Goal: Task Accomplishment & Management: Complete application form

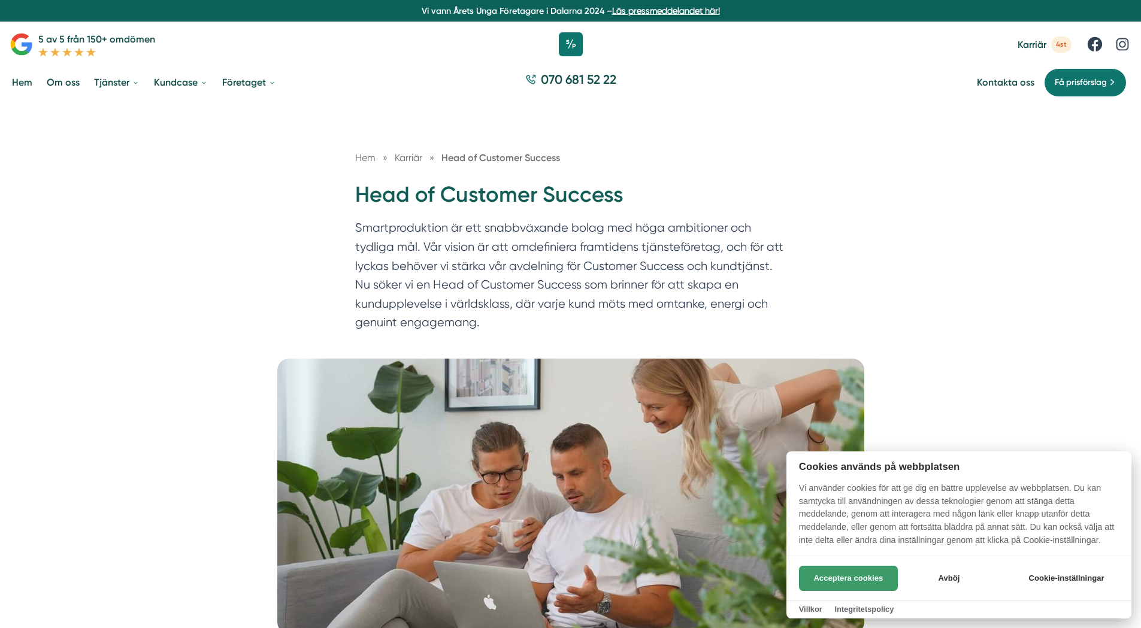
click at [854, 579] on button "Acceptera cookies" at bounding box center [848, 578] width 99 height 25
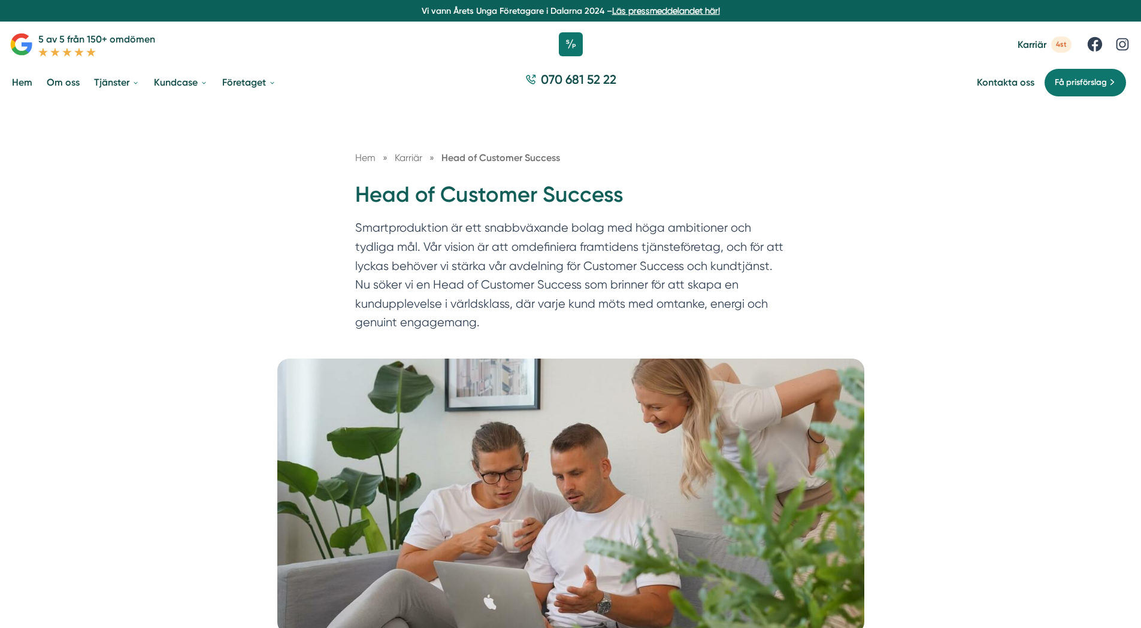
click at [397, 202] on h1 "Head of Customer Success" at bounding box center [570, 199] width 431 height 39
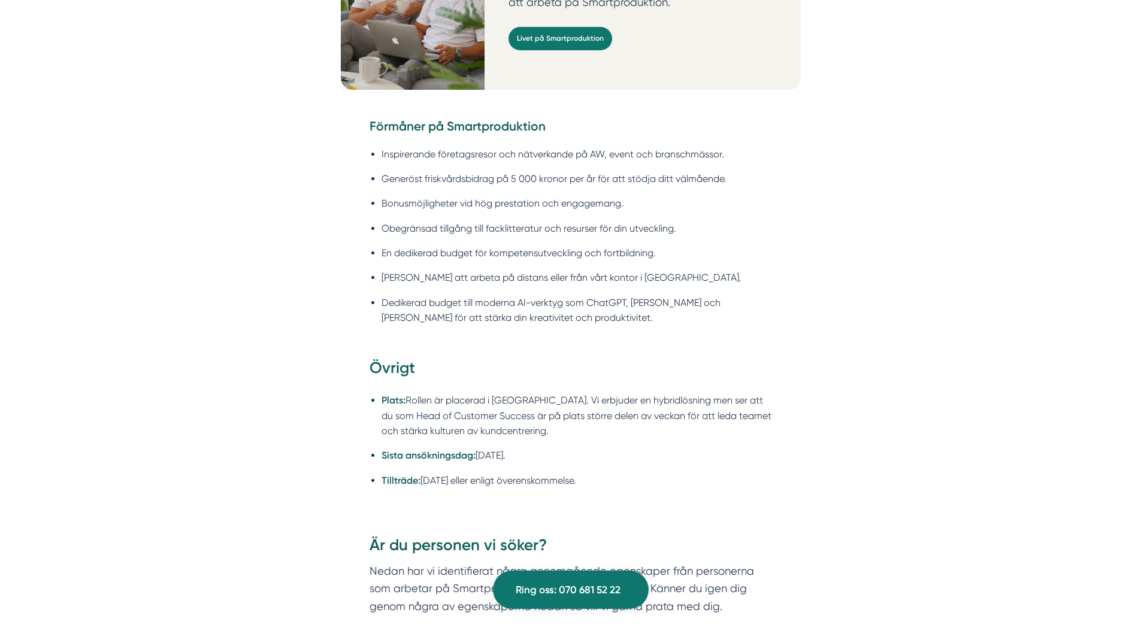
scroll to position [1797, 0]
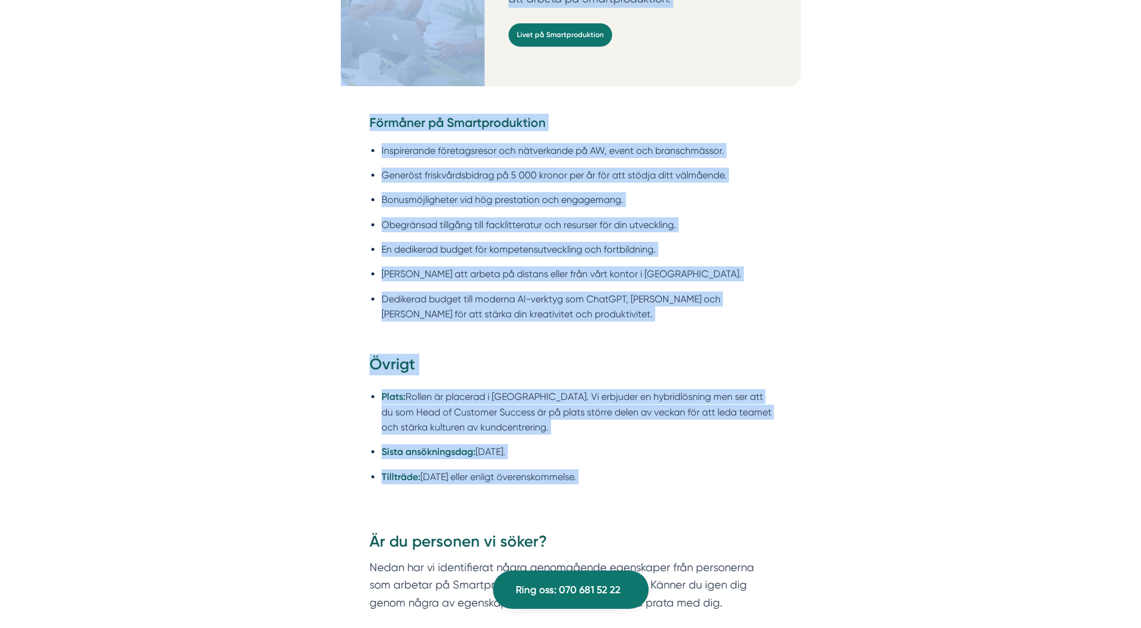
click at [622, 470] on li "Tillträde: Oktober 2025 eller enligt överenskommelse." at bounding box center [577, 477] width 391 height 15
copy div "Head of Customer Success Smartproduktion är ett snabbväxande bolag med höga amb…"
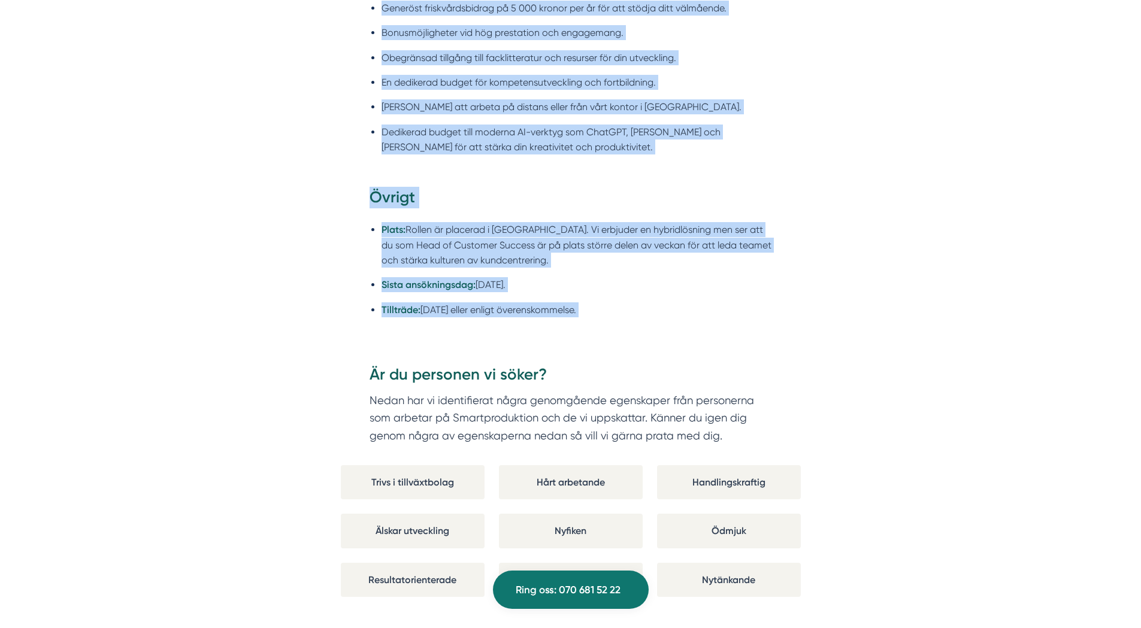
scroll to position [1977, 0]
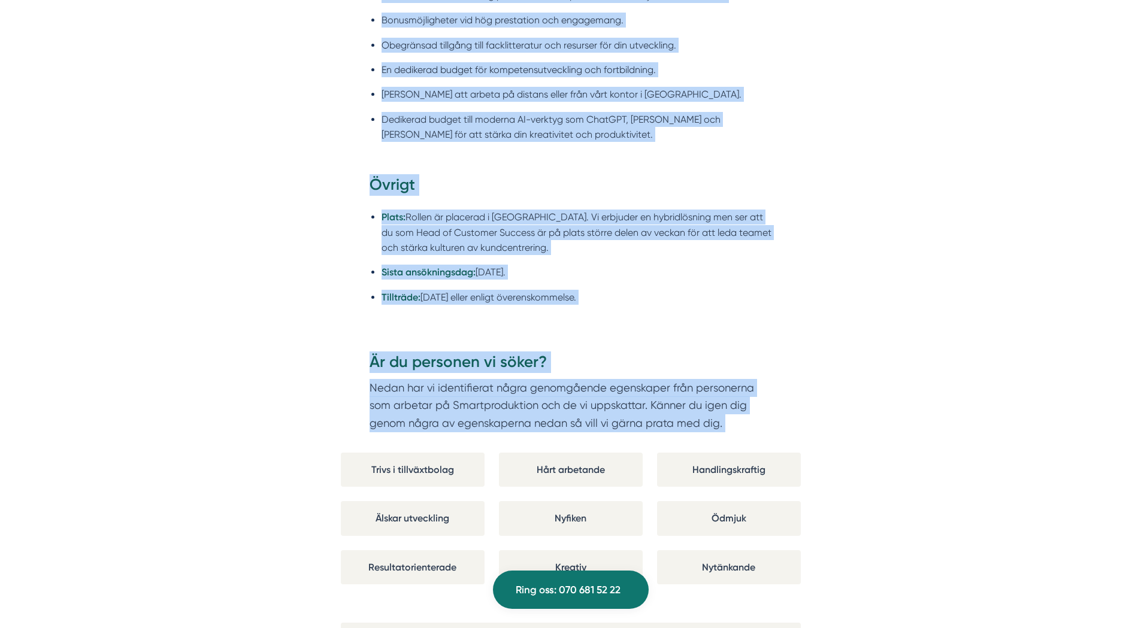
click at [733, 414] on p "Nedan har vi identifierat några genomgående egenskaper från personerna som arbe…" at bounding box center [571, 405] width 403 height 53
copy div "Head of Customer Success Smartproduktion är ett snabbväxande bolag med höga amb…"
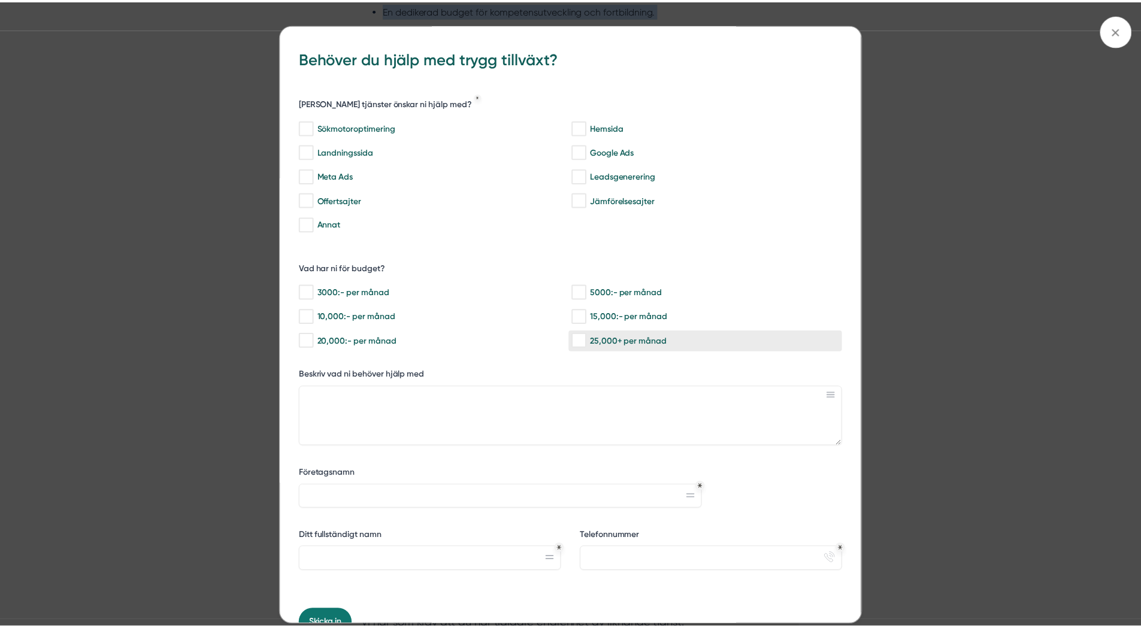
scroll to position [0, 0]
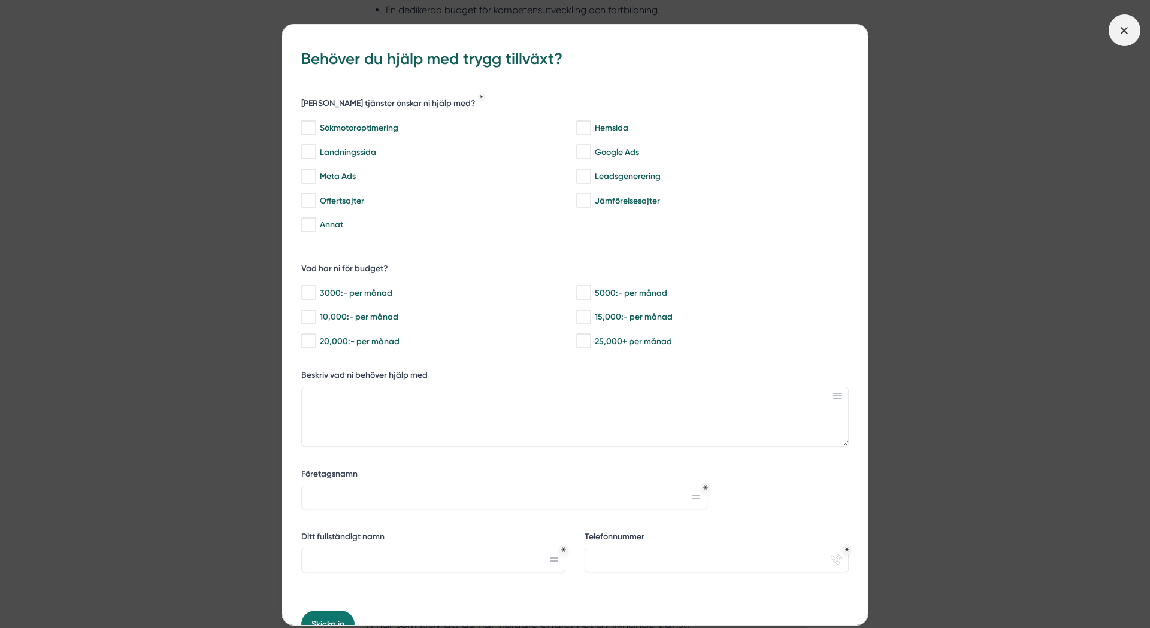
click at [1124, 29] on line at bounding box center [1124, 30] width 7 height 7
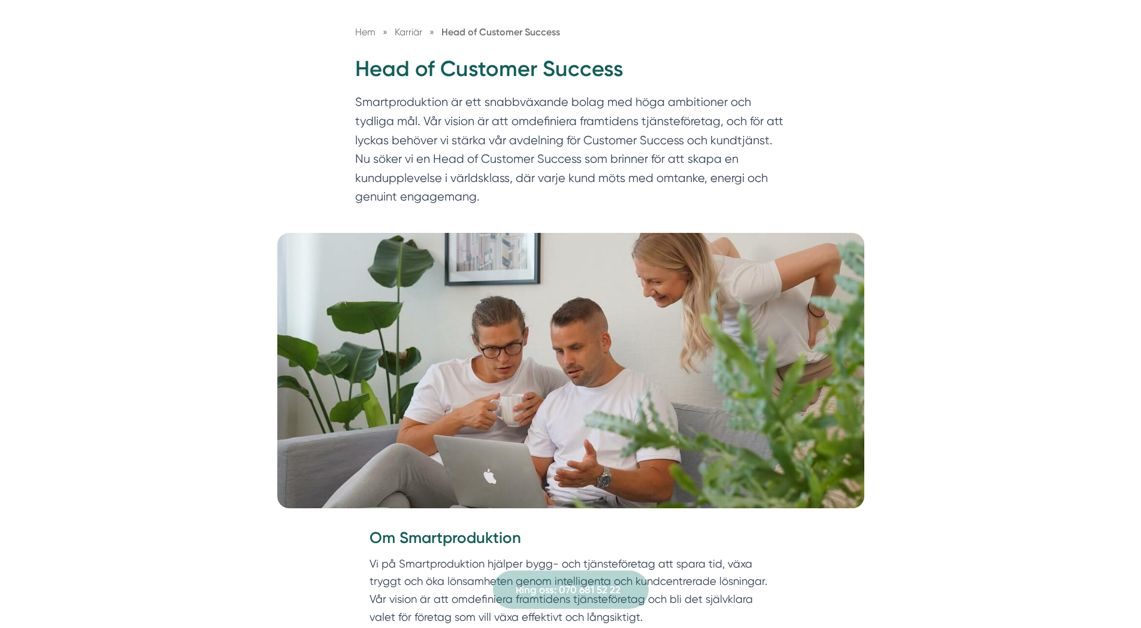
scroll to position [120, 0]
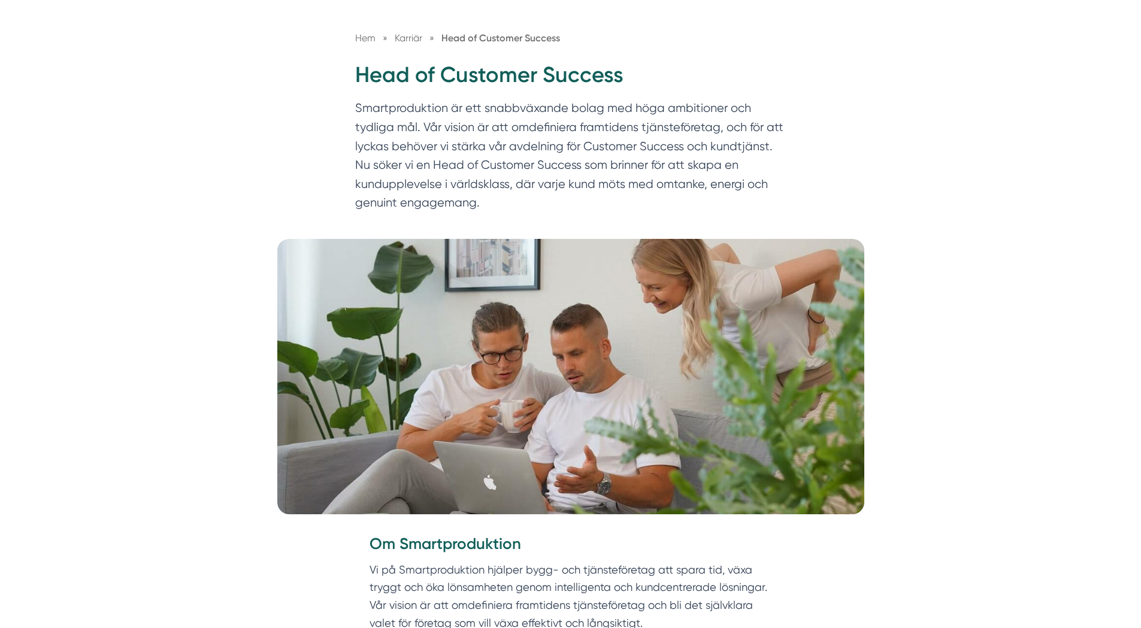
click at [383, 71] on h1 "Head of Customer Success" at bounding box center [570, 79] width 431 height 39
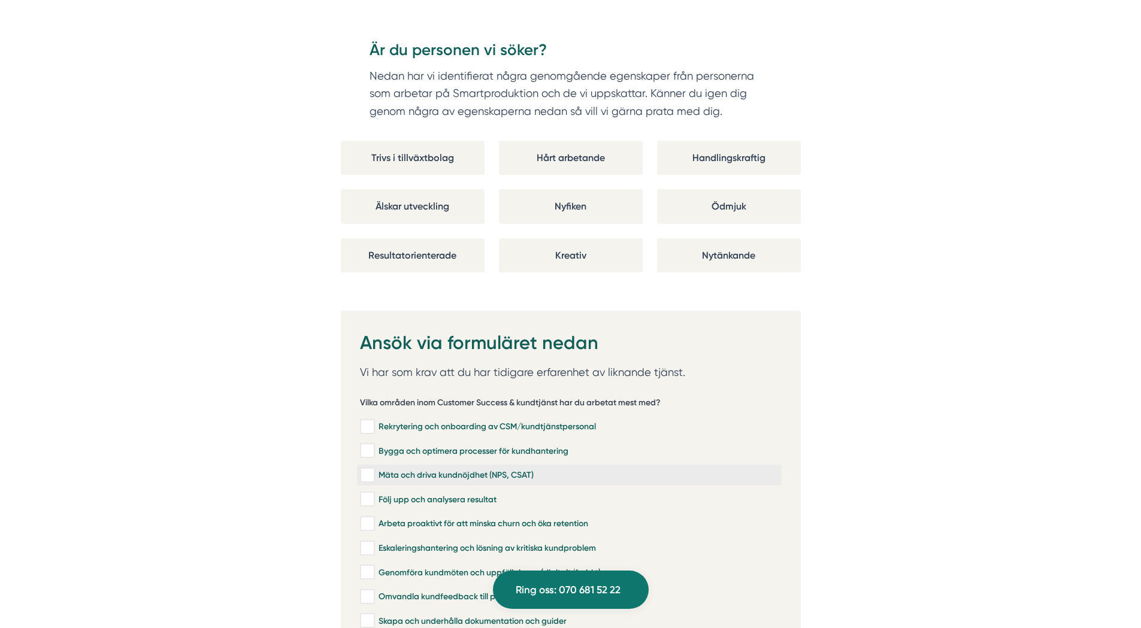
scroll to position [2276, 0]
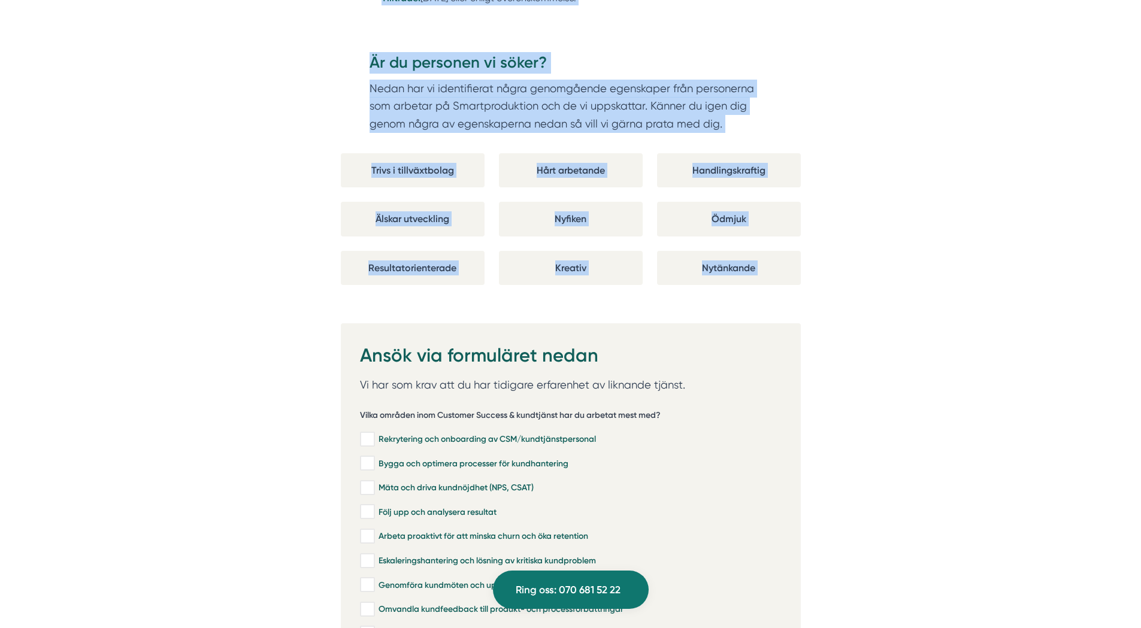
click at [789, 252] on div "Nytänkande" at bounding box center [729, 268] width 144 height 34
copy div "Head of Customer Success Smartproduktion är ett snabbväxande bolag med höga amb…"
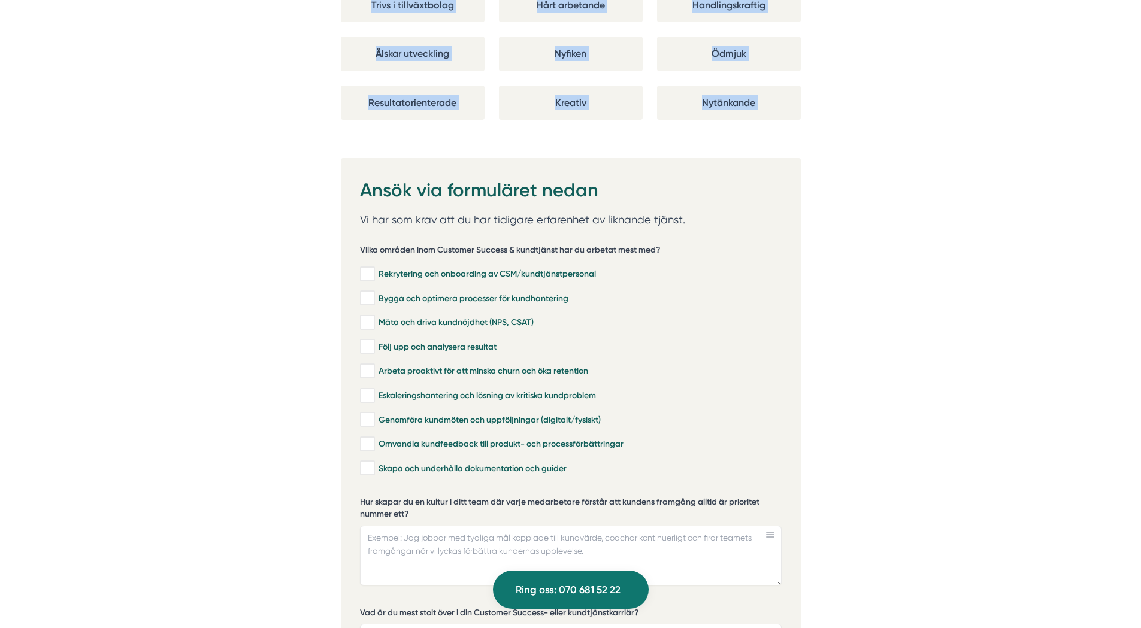
scroll to position [2456, 0]
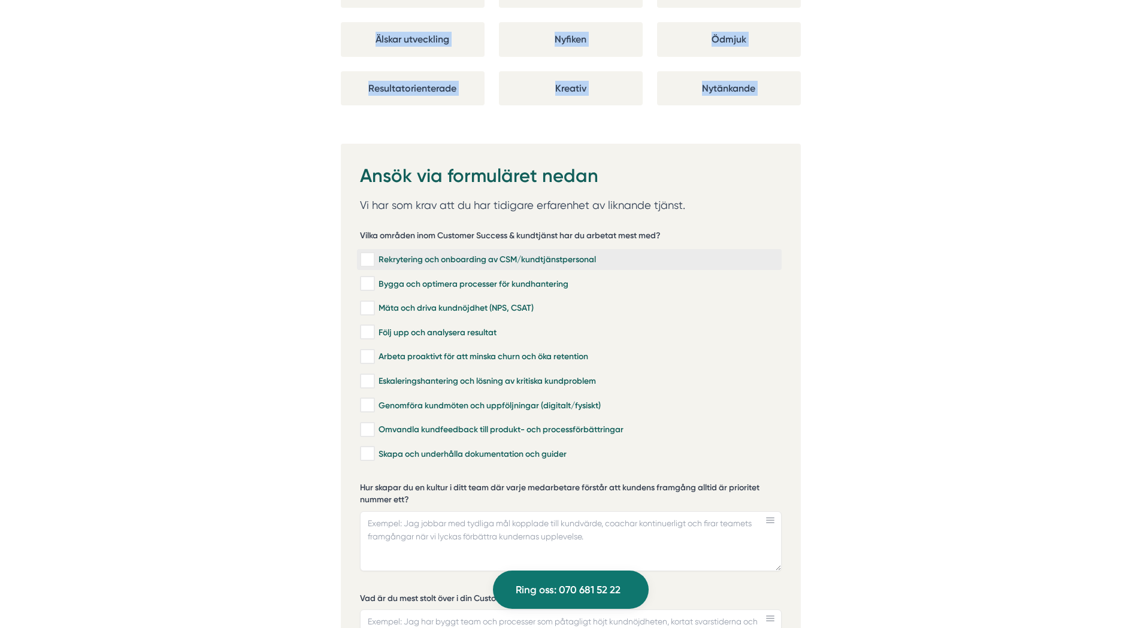
click at [373, 254] on input "Rekrytering och onboarding av CSM/kundtjänstpersonal" at bounding box center [367, 260] width 14 height 12
checkbox input "true"
click at [369, 278] on input "Bygga och optimera processer för kundhantering" at bounding box center [367, 284] width 14 height 12
checkbox input "true"
click at [369, 302] on input "Mäta och driva kundnöjdhet (NPS, CSAT)" at bounding box center [367, 308] width 14 height 12
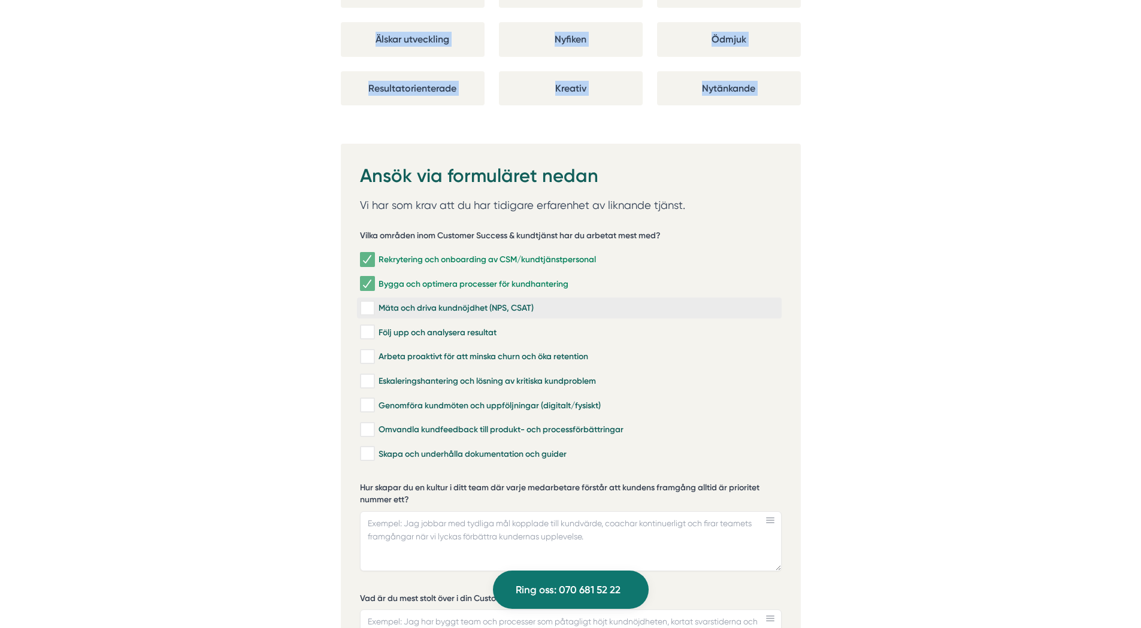
checkbox input "true"
click at [370, 326] on input "Följ upp och analysera resultat" at bounding box center [367, 332] width 14 height 12
checkbox input "true"
click at [374, 351] on input "Arbeta proaktivt för att minska churn och öka retention" at bounding box center [367, 357] width 14 height 12
checkbox input "true"
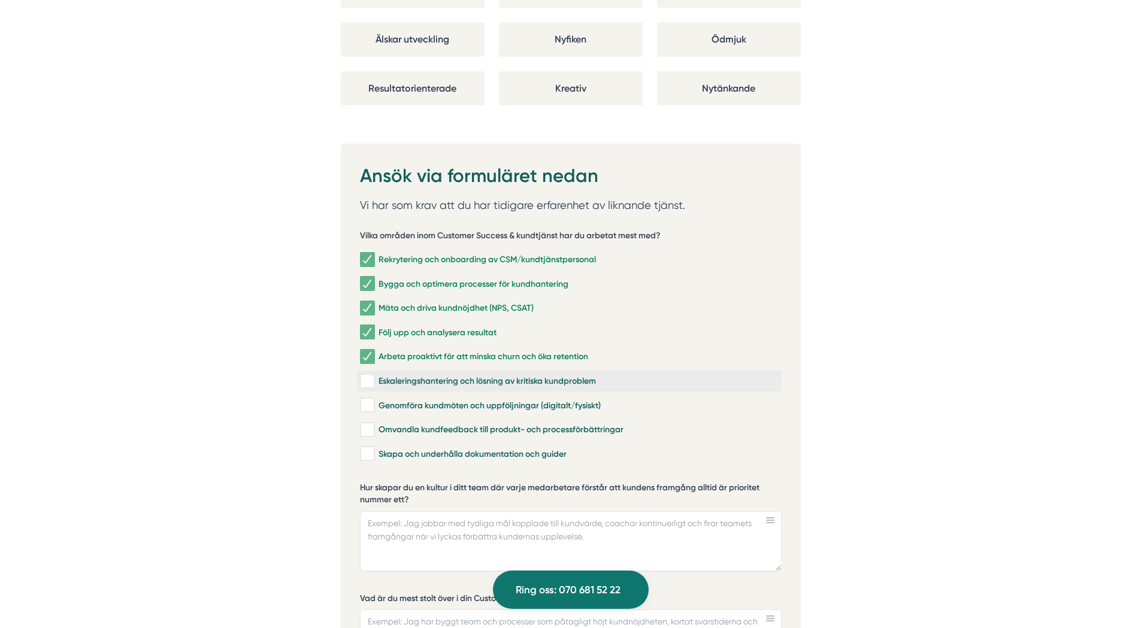
click at [377, 376] on div "Eskaleringshantering och lösning av kritiska kundproblem" at bounding box center [569, 382] width 419 height 12
click at [374, 376] on input "Eskaleringshantering och lösning av kritiska kundproblem" at bounding box center [367, 382] width 14 height 12
checkbox input "true"
click at [367, 400] on input "Genomföra kundmöten och uppföljningar (digitalt/fysiskt)" at bounding box center [367, 406] width 14 height 12
checkbox input "true"
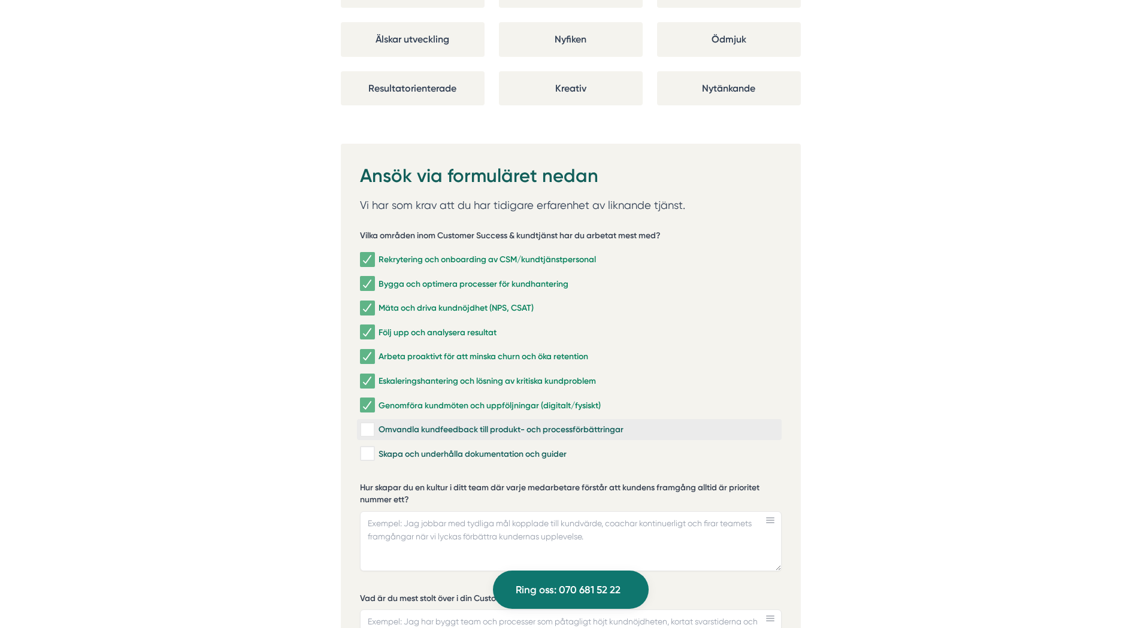
click at [371, 424] on input "Omvandla kundfeedback till produkt- och processförbättringar" at bounding box center [367, 430] width 14 height 12
checkbox input "true"
click at [370, 448] on input "Skapa och underhålla dokumentation och guider" at bounding box center [367, 454] width 14 height 12
checkbox input "true"
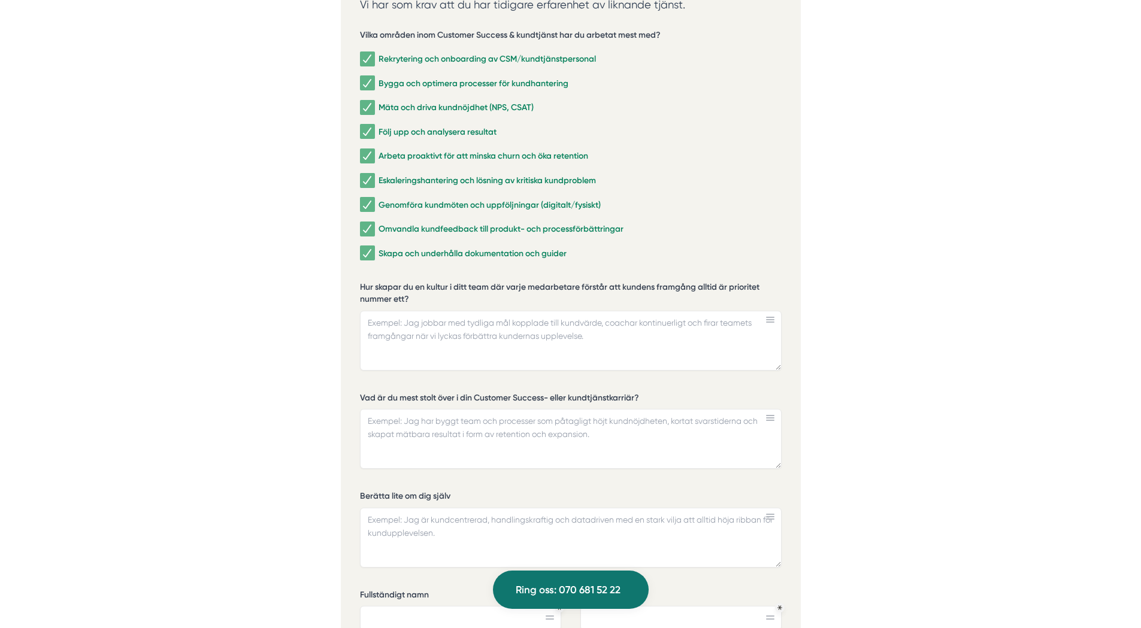
scroll to position [2576, 0]
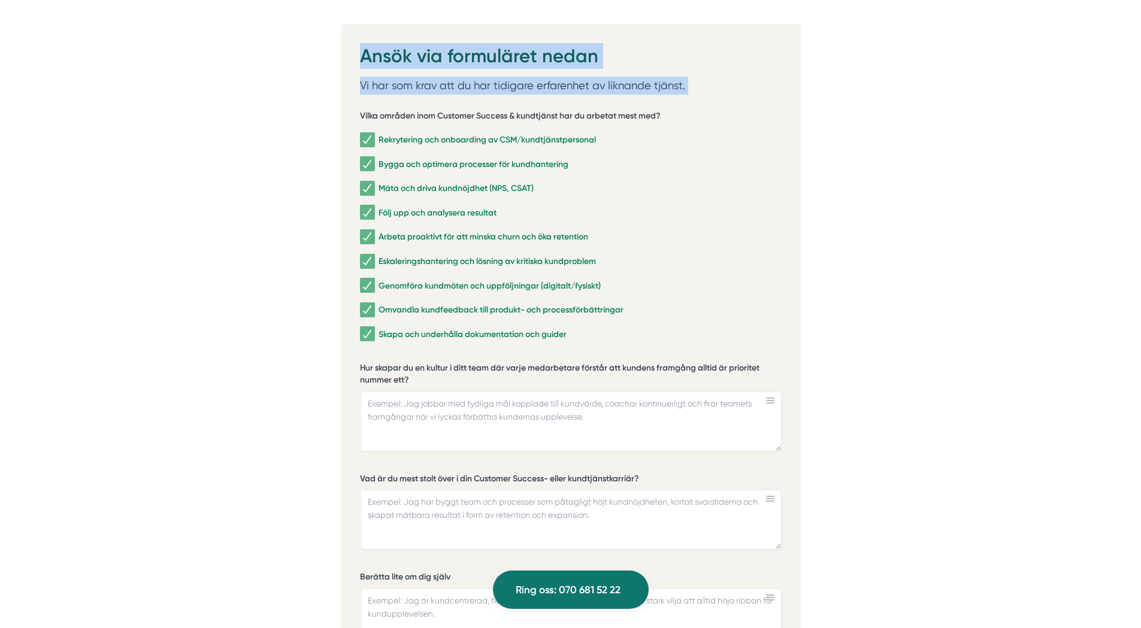
drag, startPoint x: 356, startPoint y: 35, endPoint x: 594, endPoint y: 338, distance: 385.6
click at [594, 338] on div "Ansök via formuläret nedan Vi har som krav att du har tidigare erfarenhet av li…" at bounding box center [571, 485] width 460 height 922
click at [769, 362] on label "Hur skapar du en kultur i ditt team där varje medarbetare förstår att kundens f…" at bounding box center [571, 375] width 422 height 26
click at [769, 392] on textarea "Hur skapar du en kultur i ditt team där varje medarbetare förstår att kundens f…" at bounding box center [571, 422] width 422 height 60
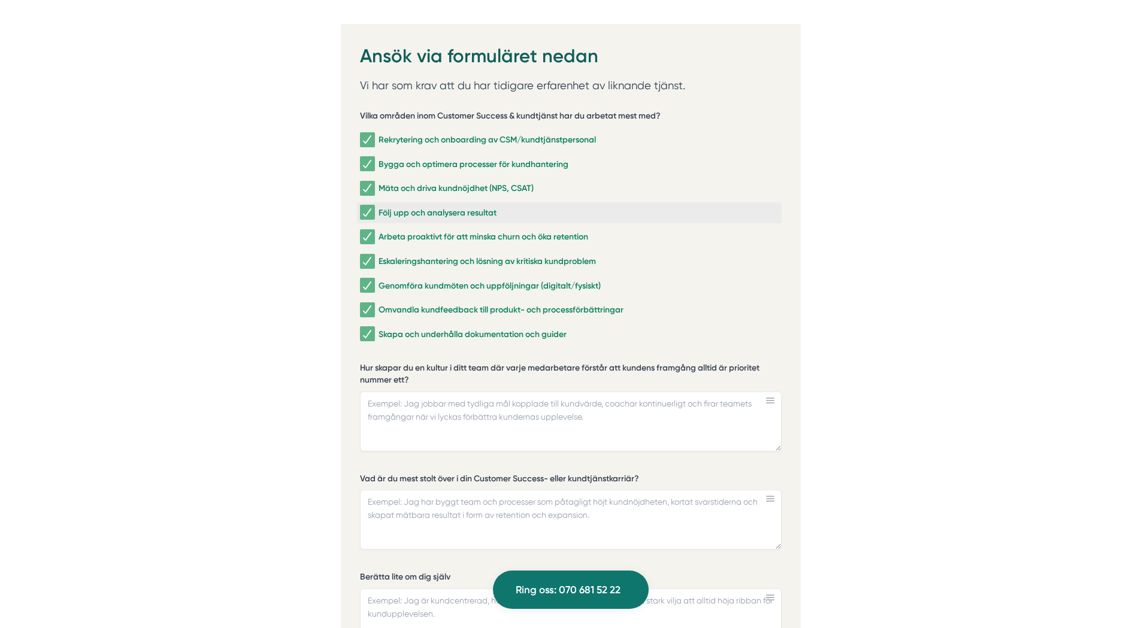
drag, startPoint x: 768, startPoint y: 352, endPoint x: 424, endPoint y: 205, distance: 374.4
click at [424, 205] on div "Vilka områden inom Customer Success & kundtjänst har du arbetat mest med? Rekry…" at bounding box center [571, 488] width 422 height 775
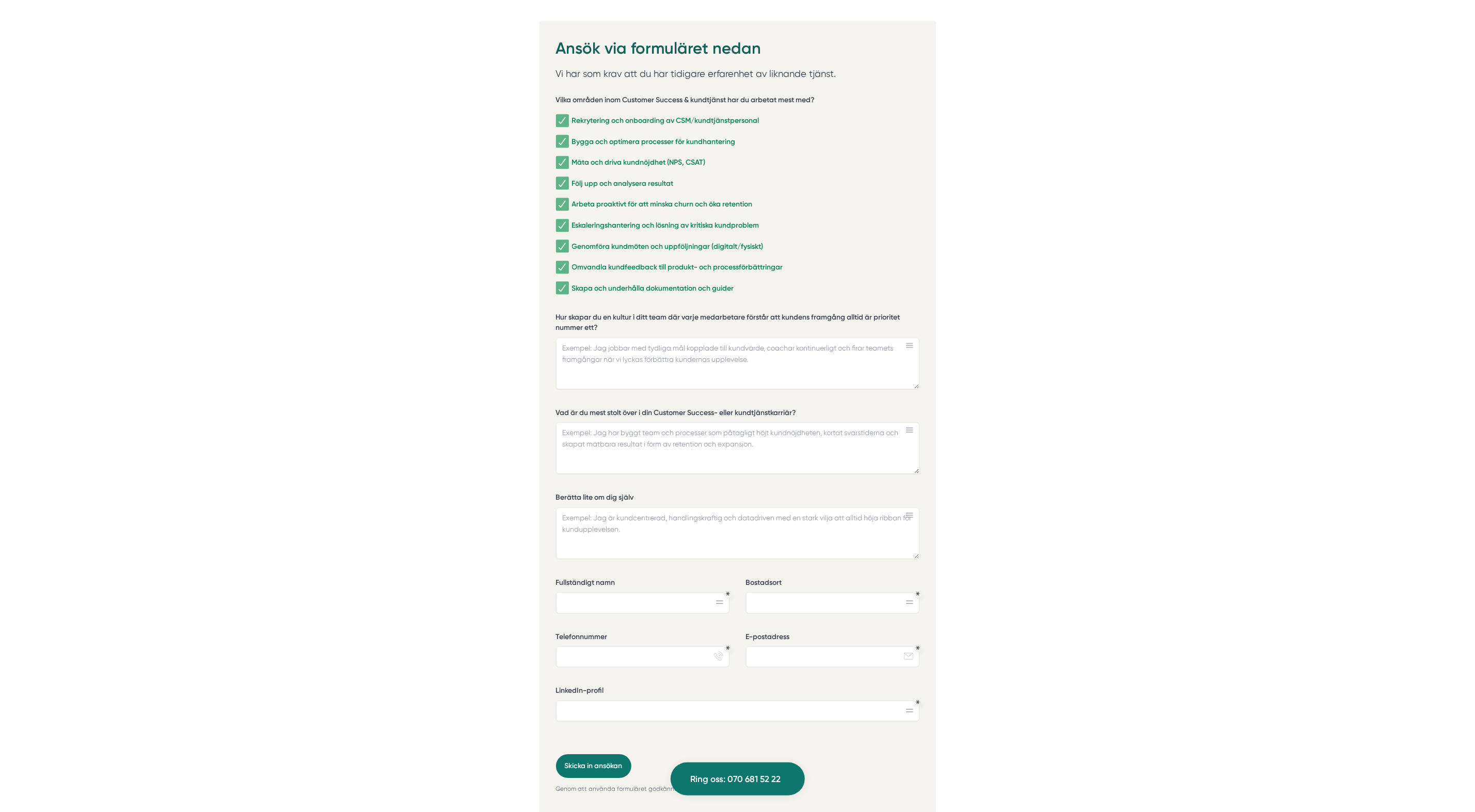
drag, startPoint x: 924, startPoint y: 306, endPoint x: 1109, endPoint y: 367, distance: 194.8
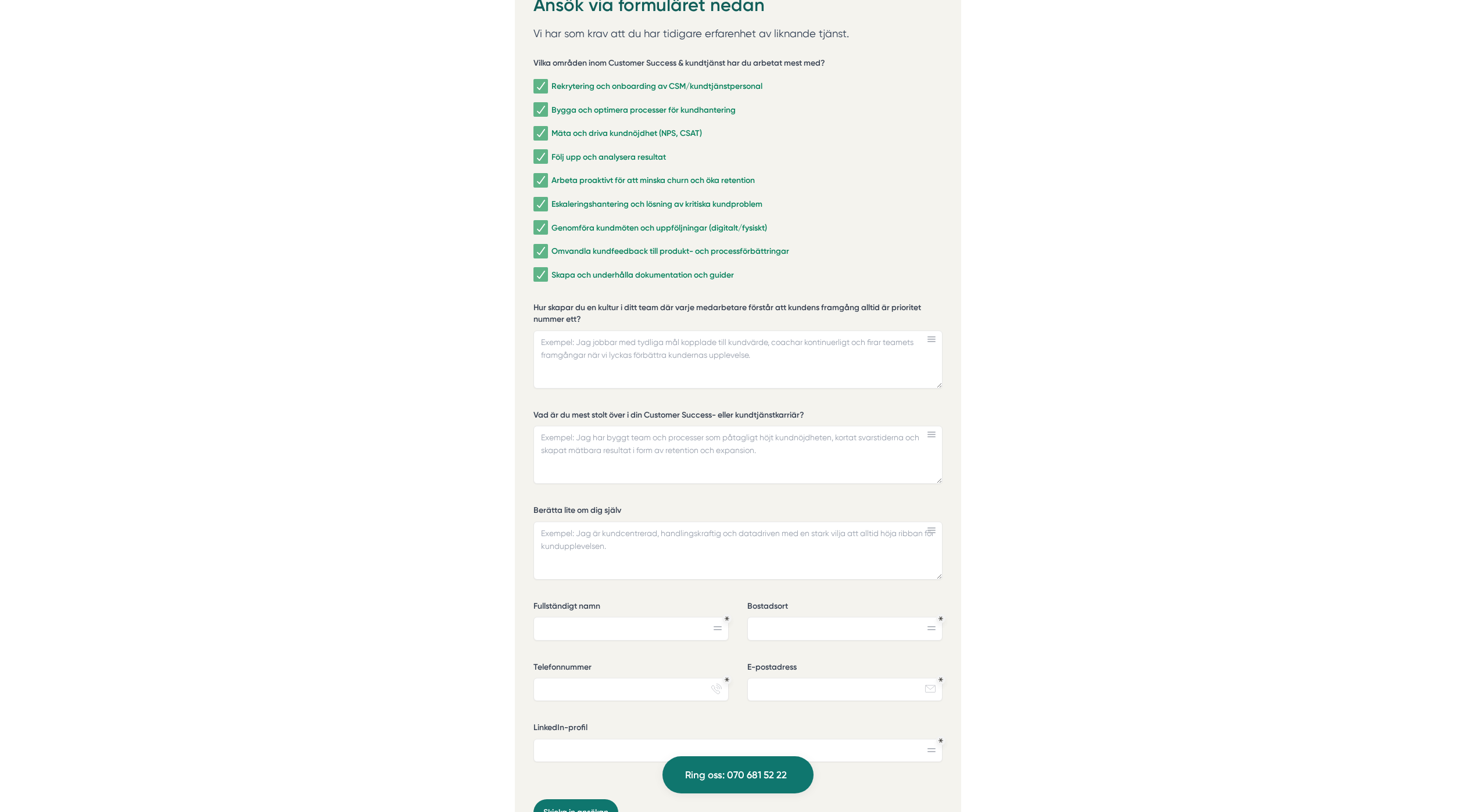
scroll to position [2576, 0]
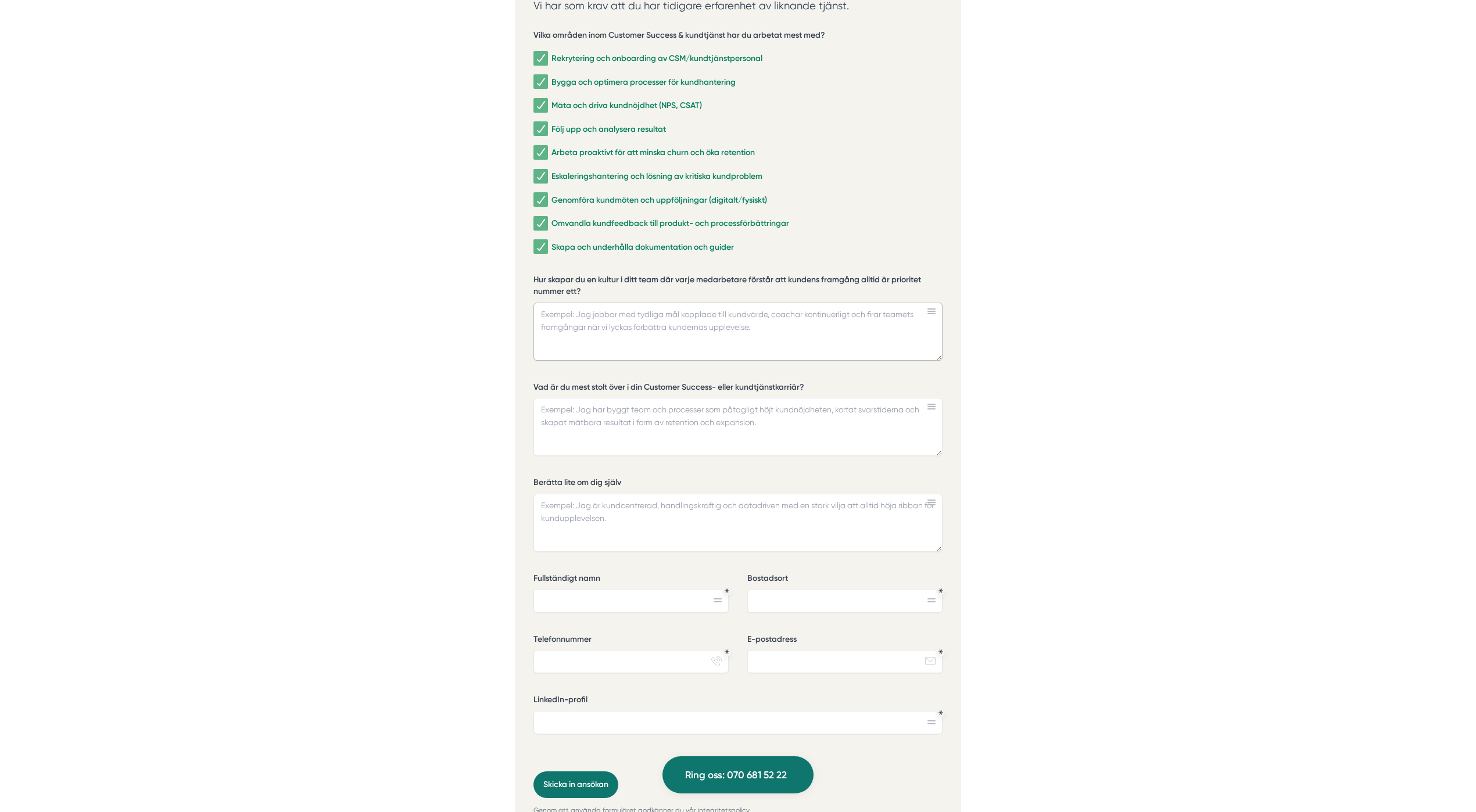
click at [691, 324] on textarea "Hur skapar du en kultur i ditt team där varje medarbetare förstår att kundens f…" at bounding box center [738, 332] width 410 height 58
paste textarea "För mig handlar det om att göra kundens resa till allas ansvar, inte bara Custo…"
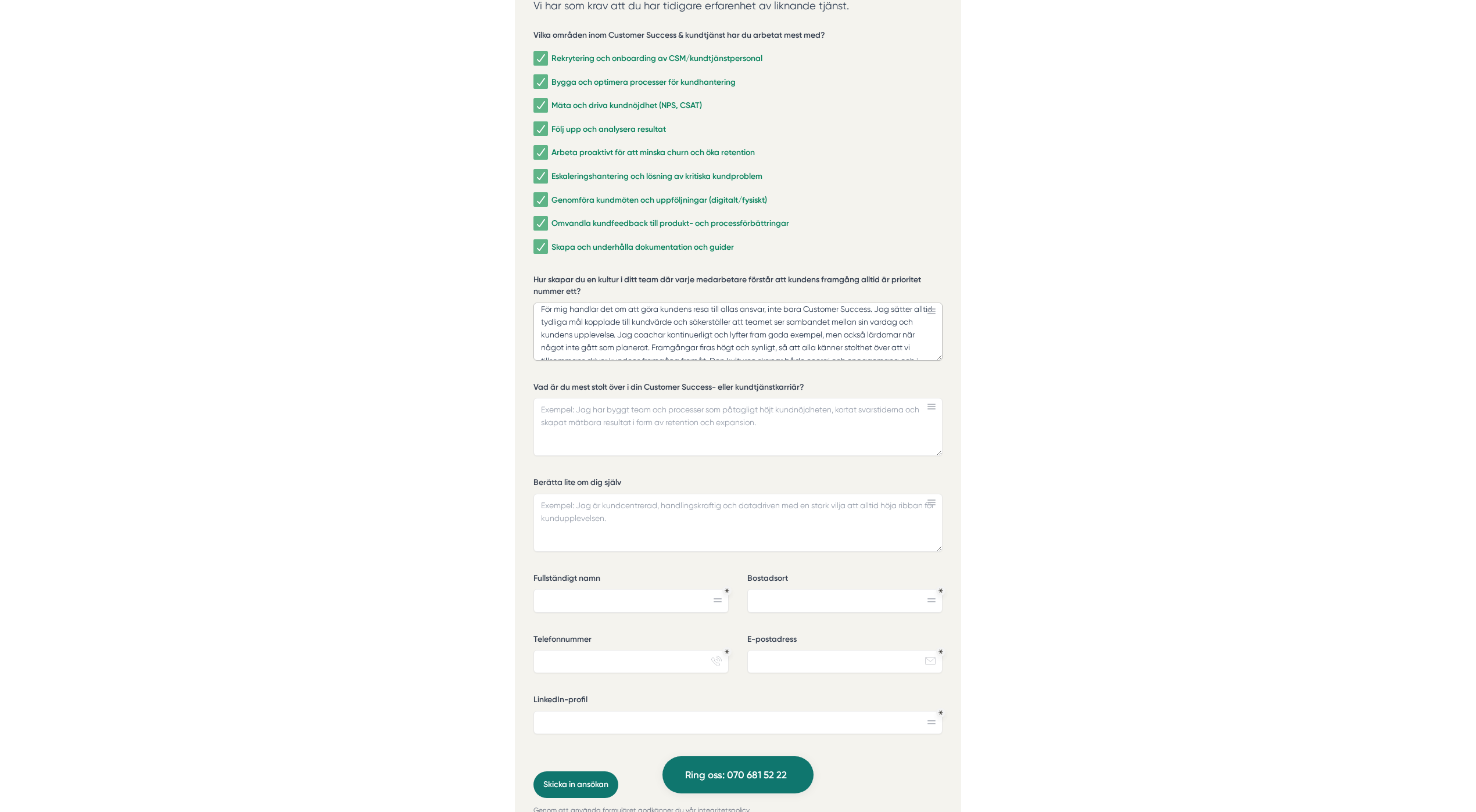
type textarea "För mig handlar det om att göra kundens resa till allas ansvar, inte bara Custo…"
click at [663, 406] on textarea "Vad är du mest stolt över i din Customer Success- eller kundtjänstkarriär?" at bounding box center [738, 427] width 410 height 58
paste textarea "Jag är mest stolt över att jag flera gånger lyckats bygga upp Customer Success-…"
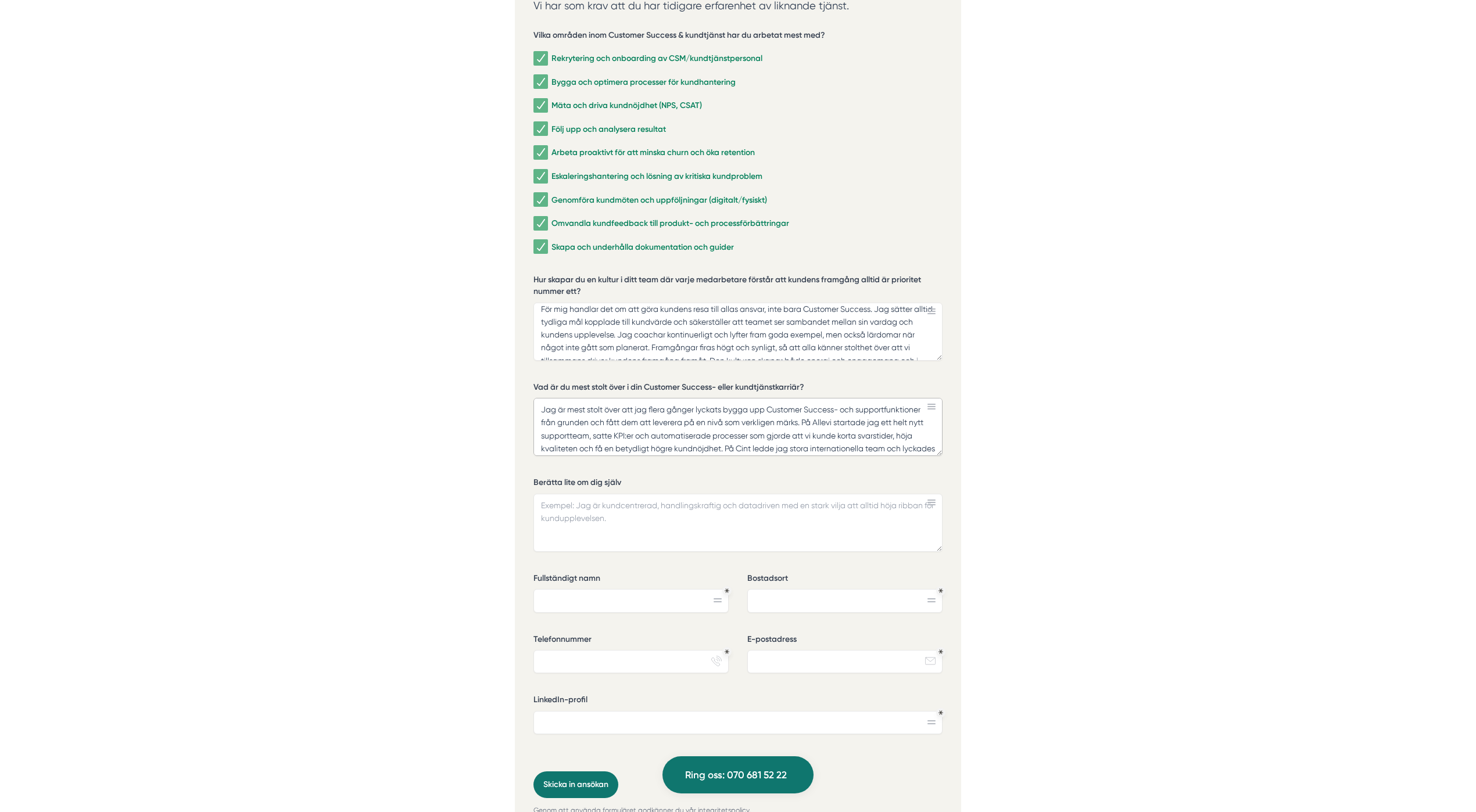
scroll to position [36, 0]
click at [892, 409] on textarea "Jag är mest stolt över att jag flera gånger lyckats bygga upp Customer Success-…" at bounding box center [738, 427] width 410 height 58
type textarea "Jag är mest stolt över att jag flera gånger lyckats bygga upp Customer Success-…"
click at [731, 516] on textarea "Berätta lite om dig själv" at bounding box center [738, 523] width 410 height 58
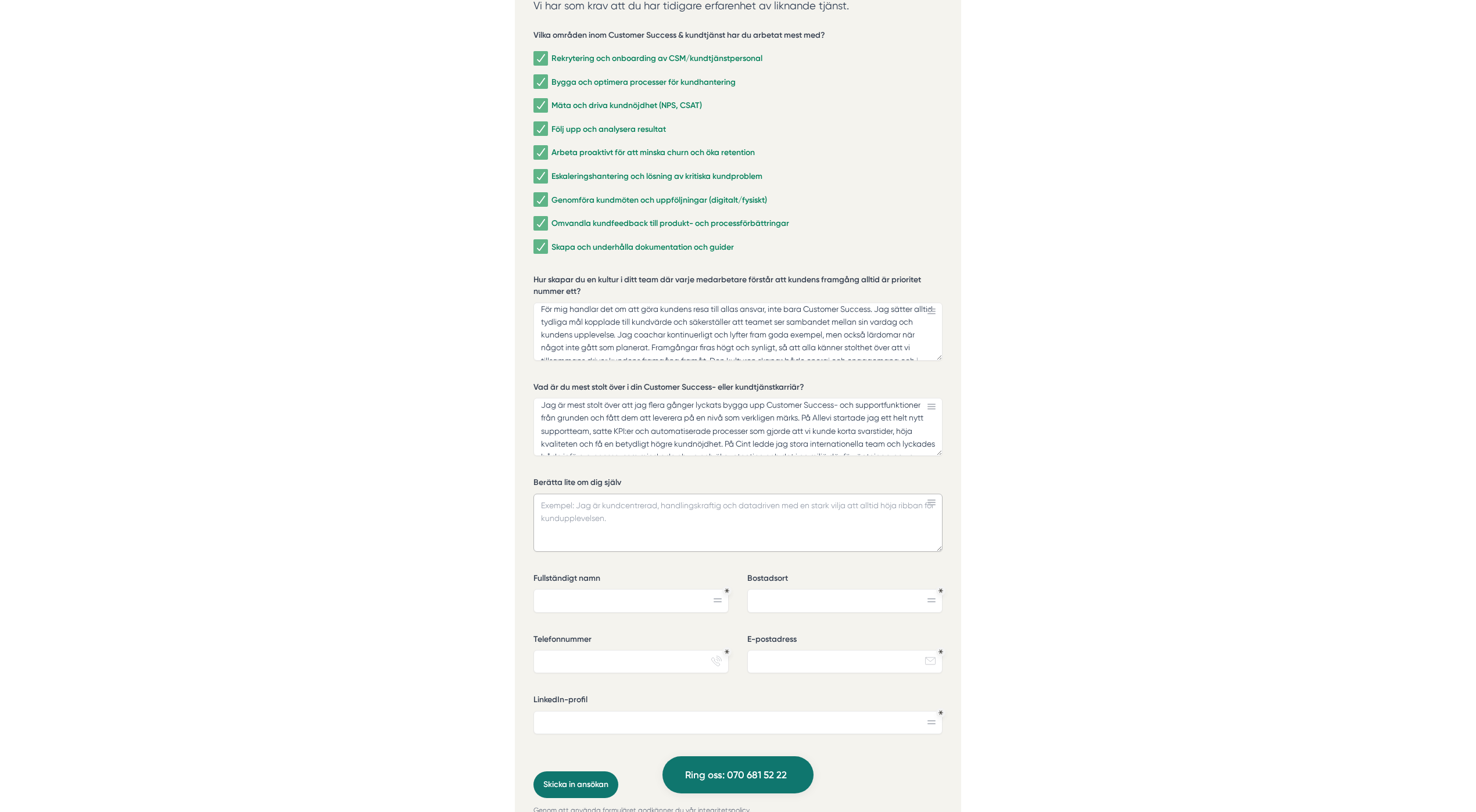
paste textarea "Jag är en person som älskar att kombinera struktur och resultatfokus med ett ge…"
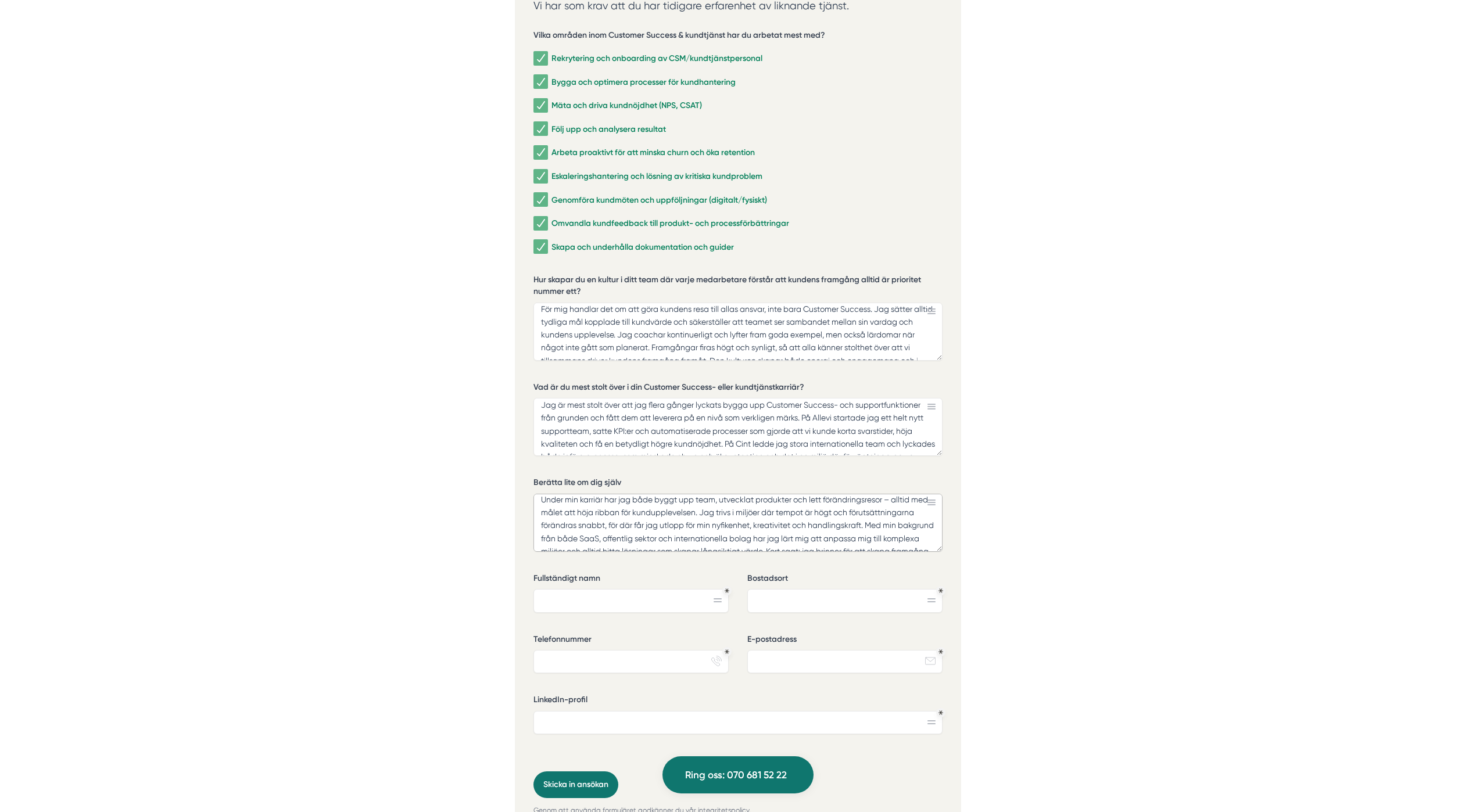
scroll to position [0, 0]
click at [724, 494] on textarea "Jag är en person som älskar att kombinera struktur och resultatfokus med ett ge…" at bounding box center [738, 523] width 410 height 58
type textarea "Jag är en person som älskar att kombinera struktur och resultatfokus med ett ge…"
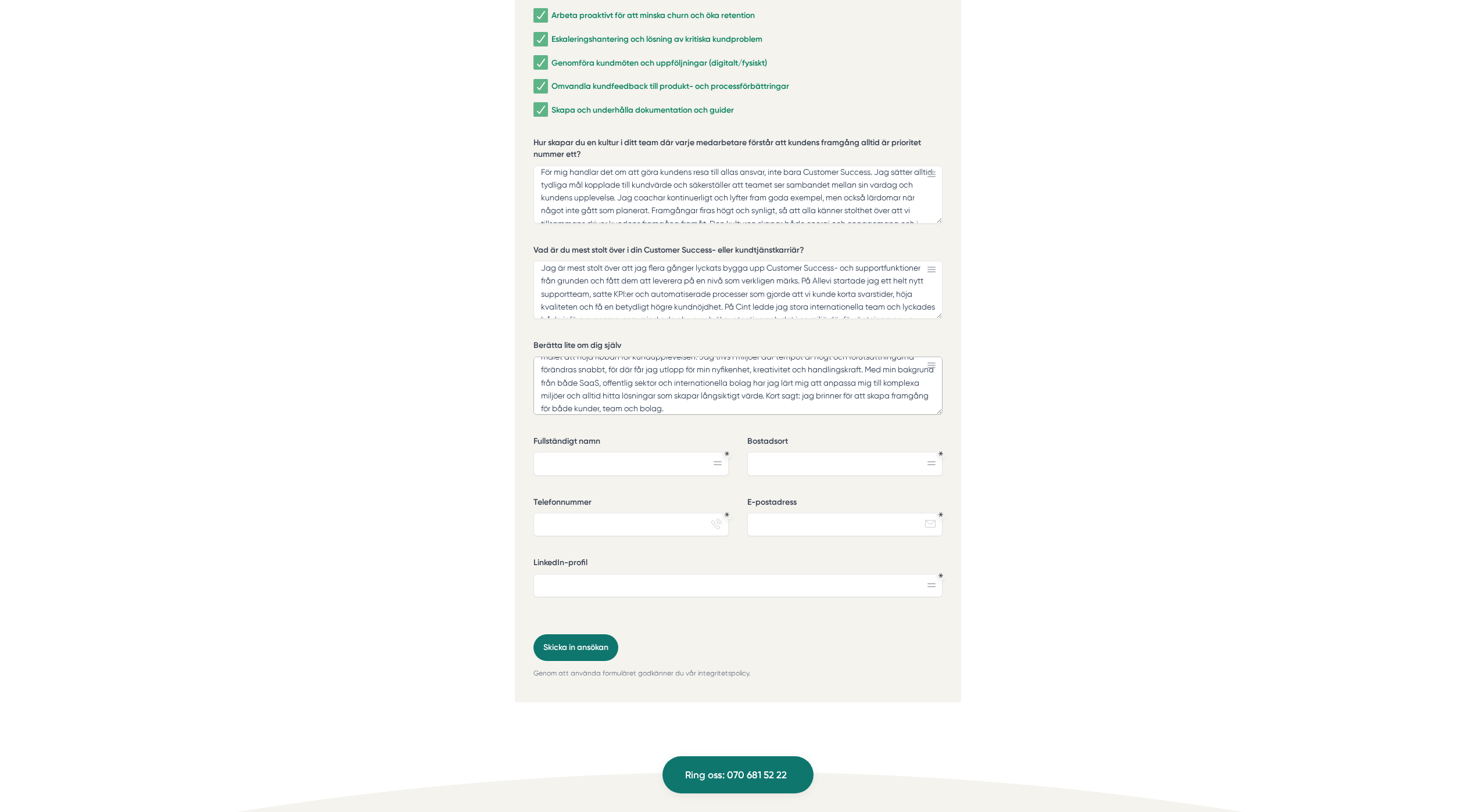
scroll to position [2731, 0]
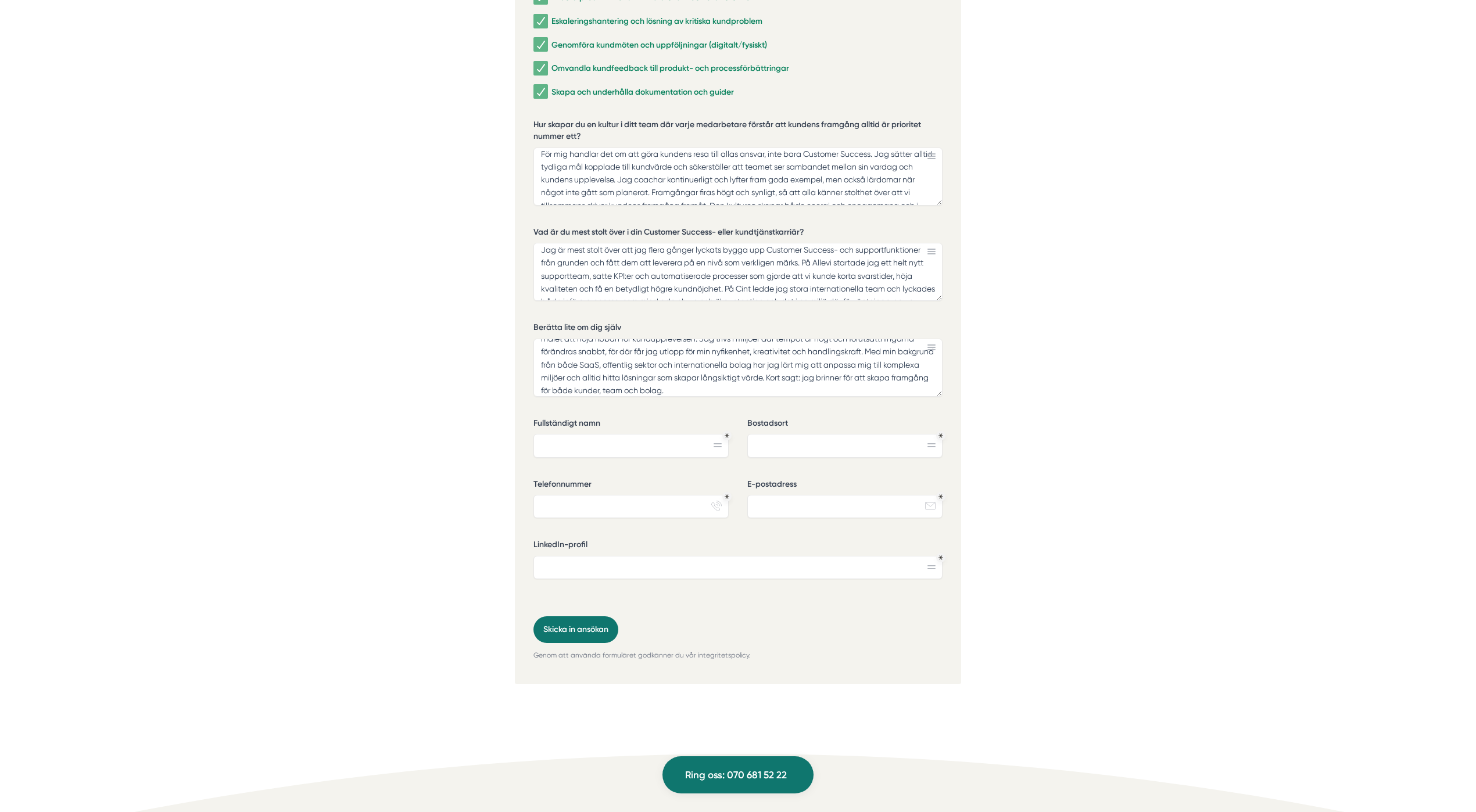
drag, startPoint x: 586, startPoint y: 444, endPoint x: 586, endPoint y: 424, distance: 20.0
click at [586, 439] on div "Fullständigt namn" at bounding box center [631, 442] width 195 height 49
click at [586, 434] on input "Fullständigt namn" at bounding box center [631, 445] width 195 height 23
type input "Darin Yousef"
type input "Sundbyberg"
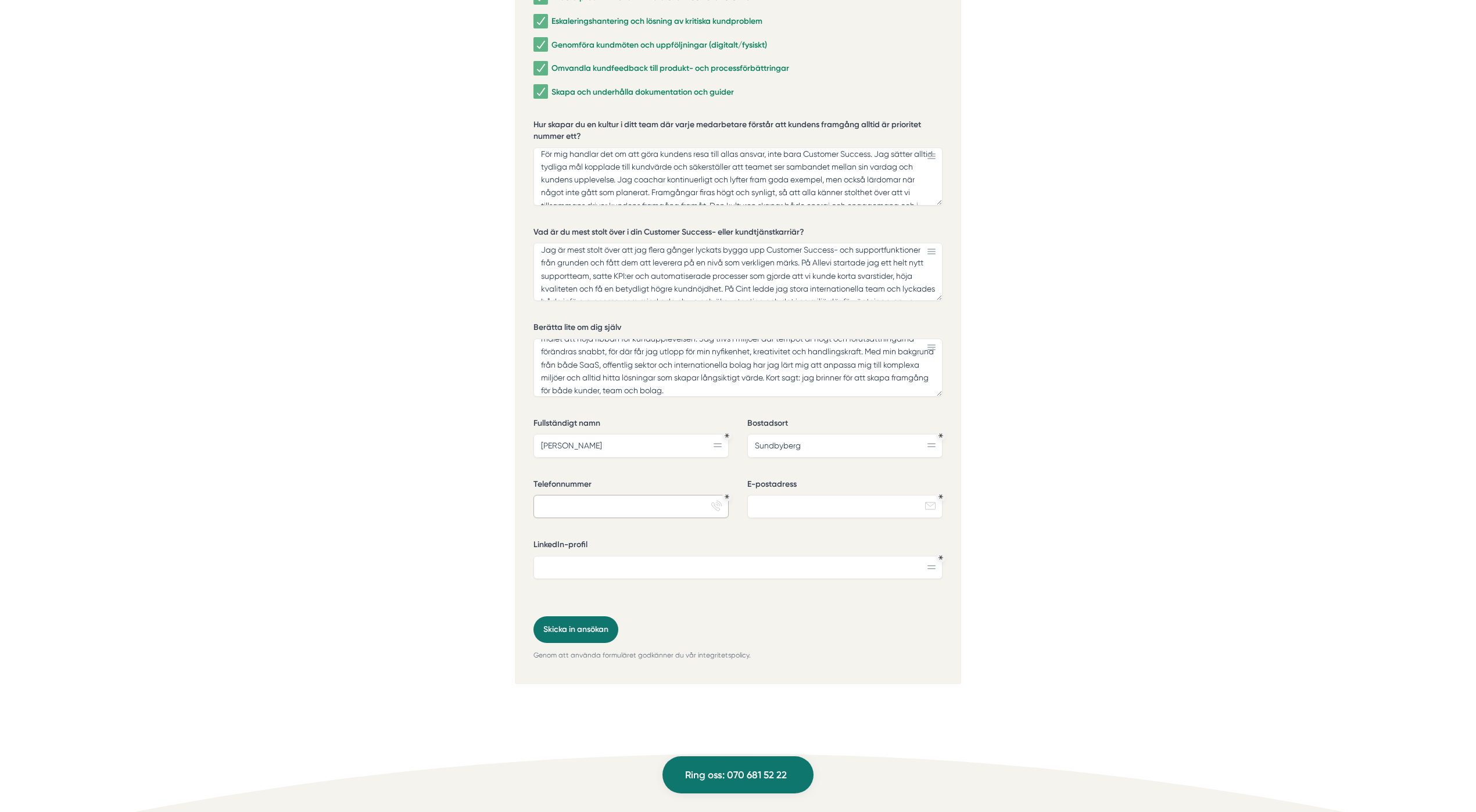
type input "0704946971"
type input "darin.yousef@gmail.com"
click at [872, 438] on input "Sundbyberg" at bounding box center [844, 445] width 195 height 23
click at [936, 431] on span at bounding box center [941, 436] width 10 height 10
click at [938, 434] on input "Sundbyberg" at bounding box center [844, 445] width 195 height 23
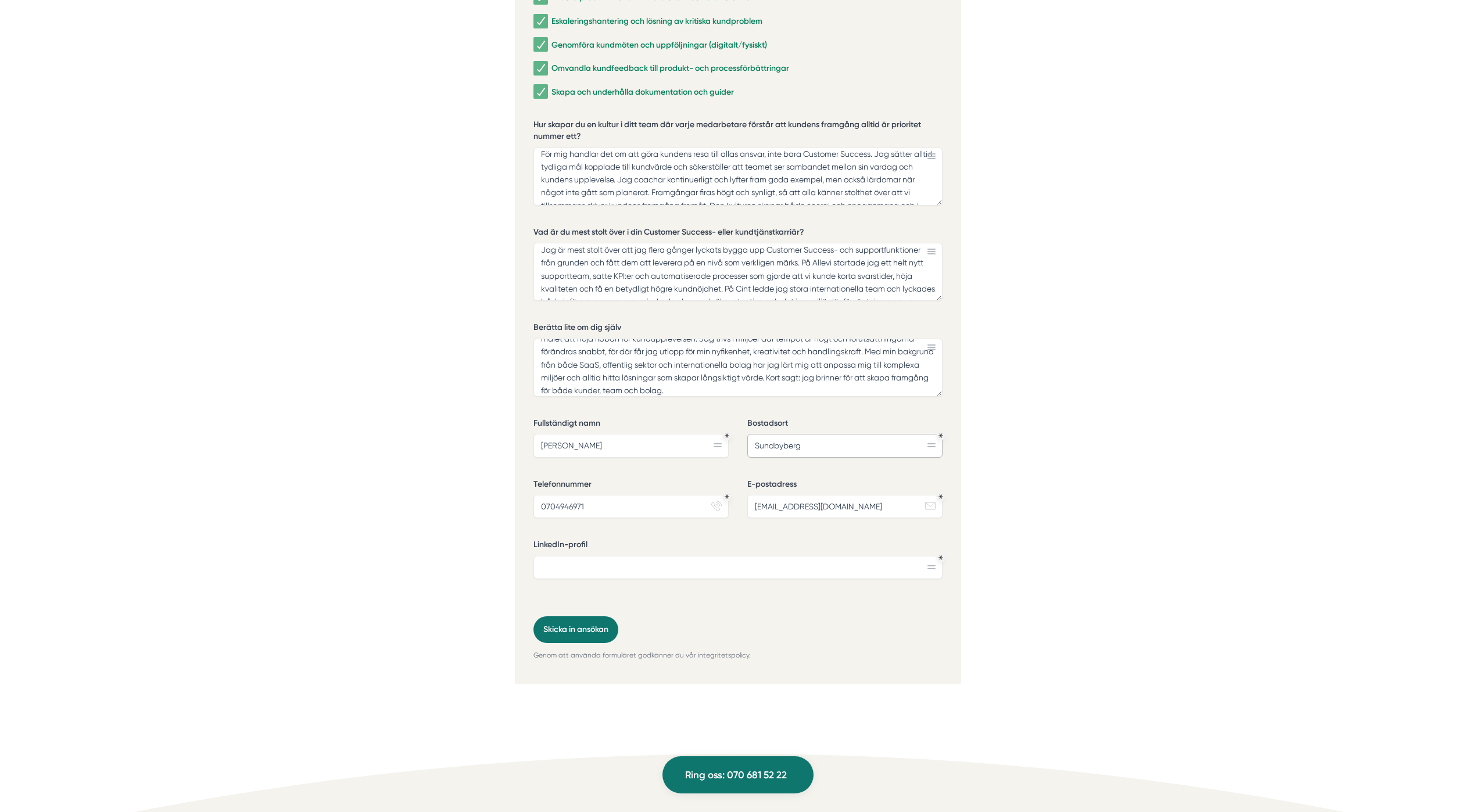
click at [932, 434] on input "Sundbyberg" at bounding box center [844, 445] width 195 height 23
type input "Stockholm"
click at [673, 556] on input "LinkedIn-profil" at bounding box center [738, 568] width 410 height 23
click at [712, 561] on input "LinkedIn-profil" at bounding box center [738, 568] width 410 height 23
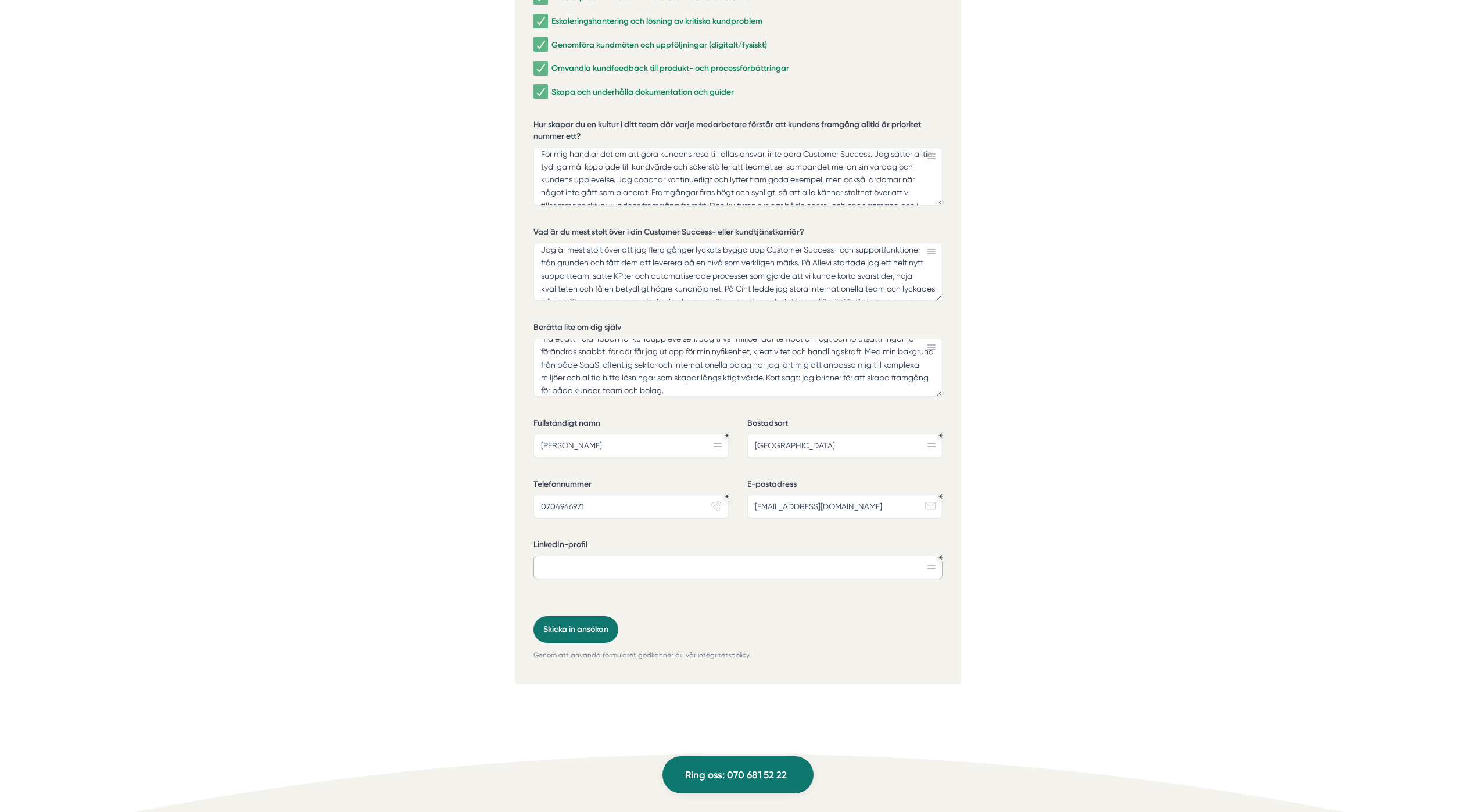
paste input "https://www.linkedin.com/in/darin-y-93b2984/"
type input "https://www.linkedin.com/in/darin-y-93b2984/"
click at [579, 609] on button "Skicka in ansökan" at bounding box center [575, 631] width 84 height 27
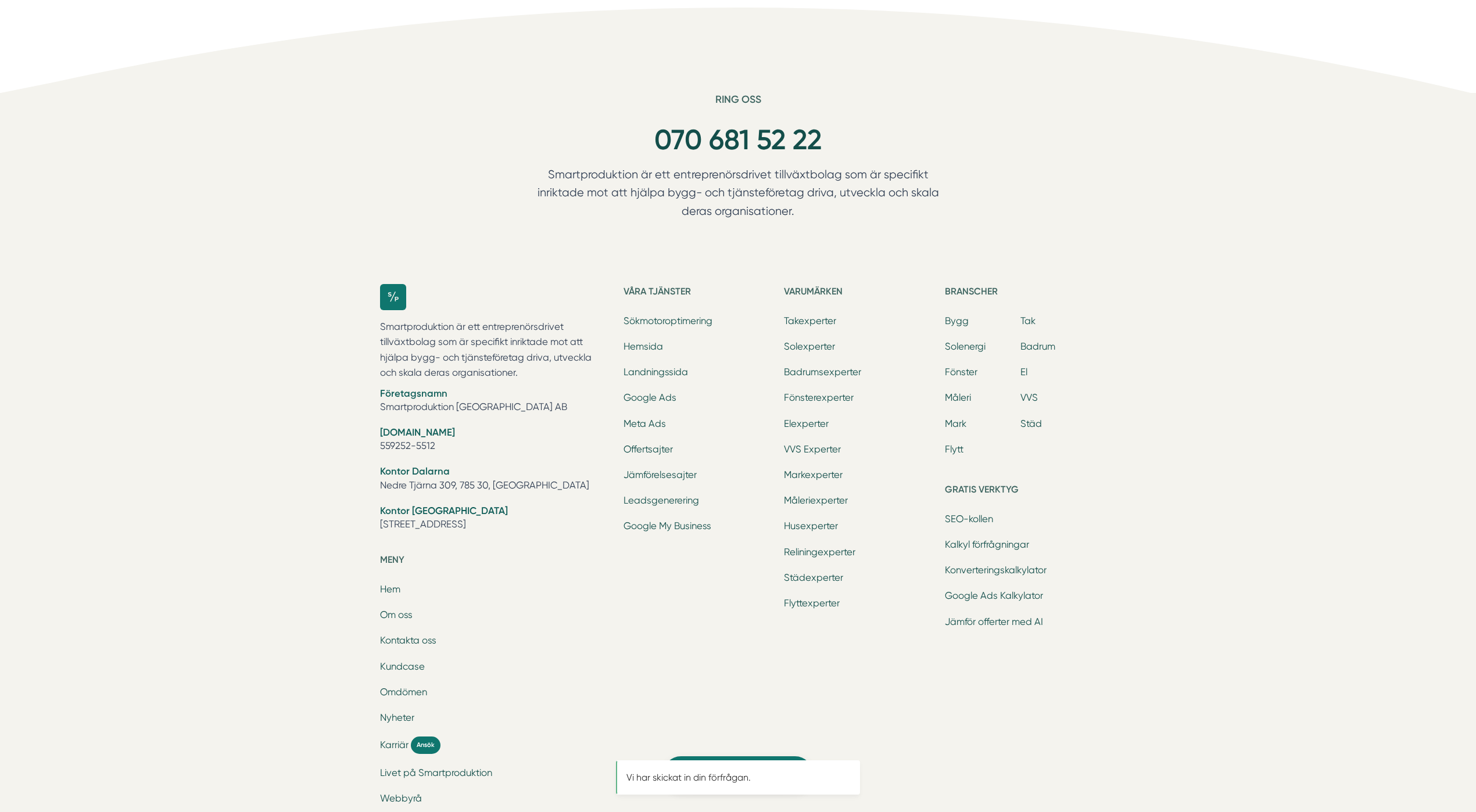
scroll to position [0, 0]
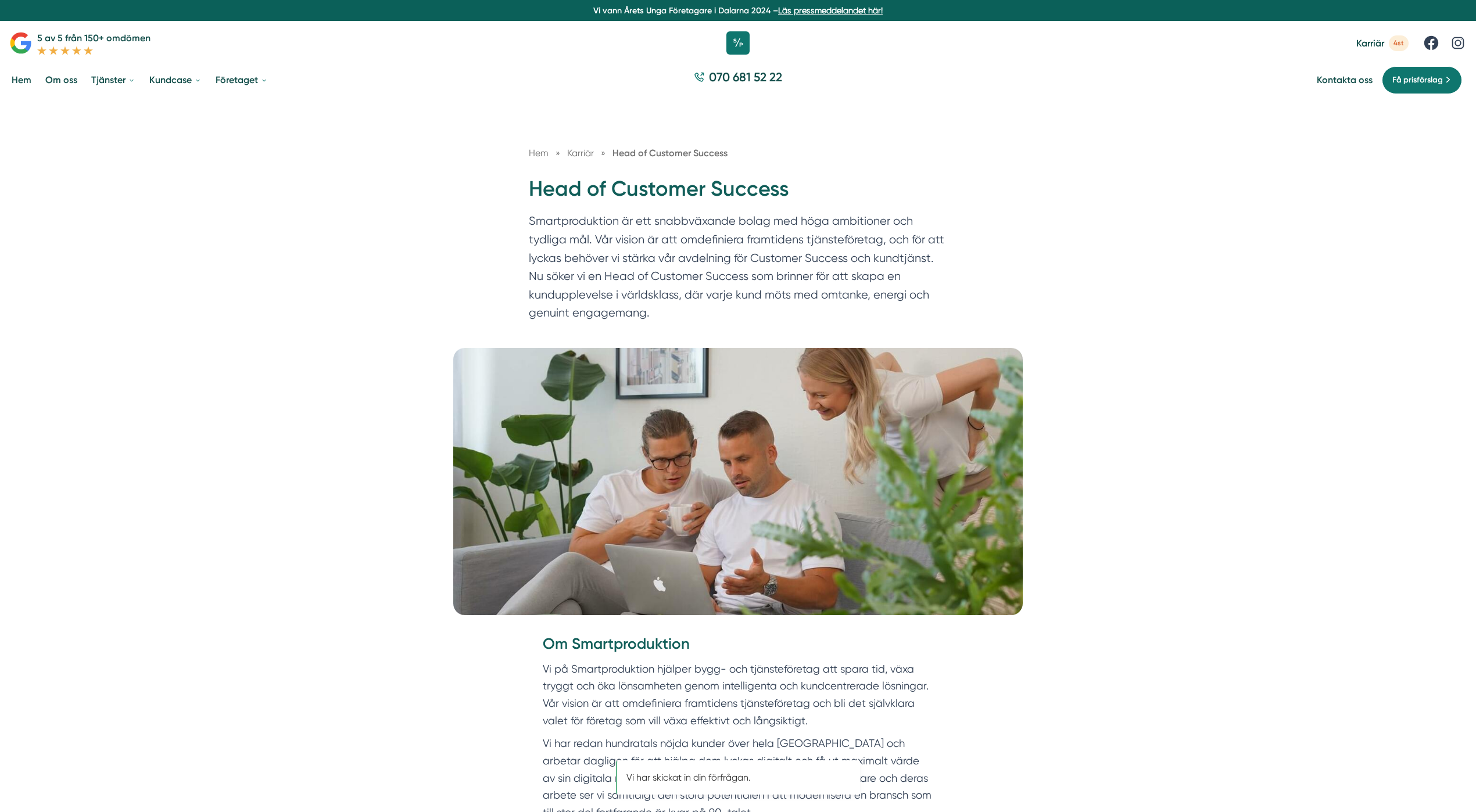
click at [536, 184] on h1 "Head of Customer Success" at bounding box center [738, 193] width 418 height 38
drag, startPoint x: 536, startPoint y: 184, endPoint x: 735, endPoint y: 181, distance: 199.0
click at [735, 181] on h1 "Head of Customer Success" at bounding box center [738, 193] width 418 height 38
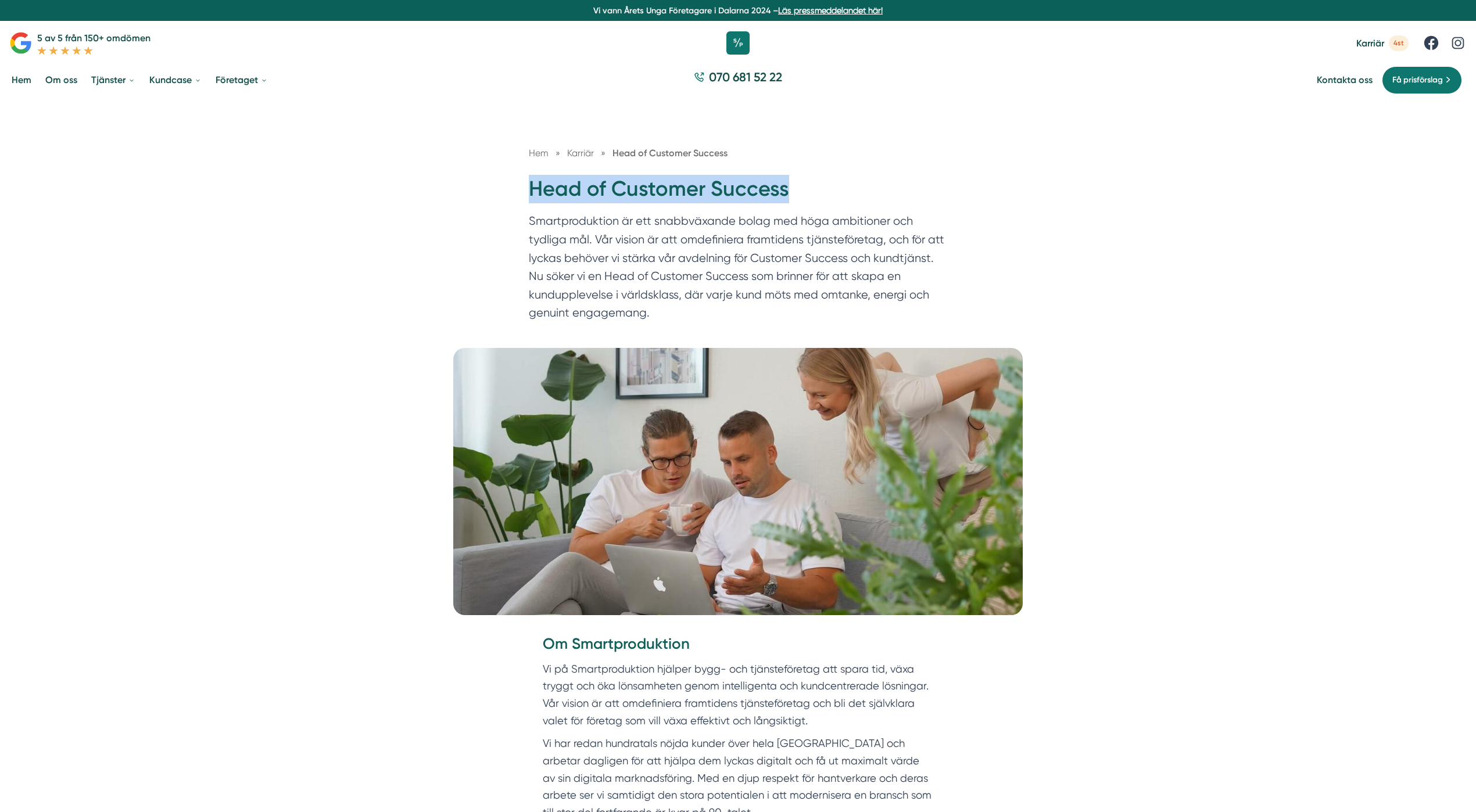
copy h1 "Head of Customer Success"
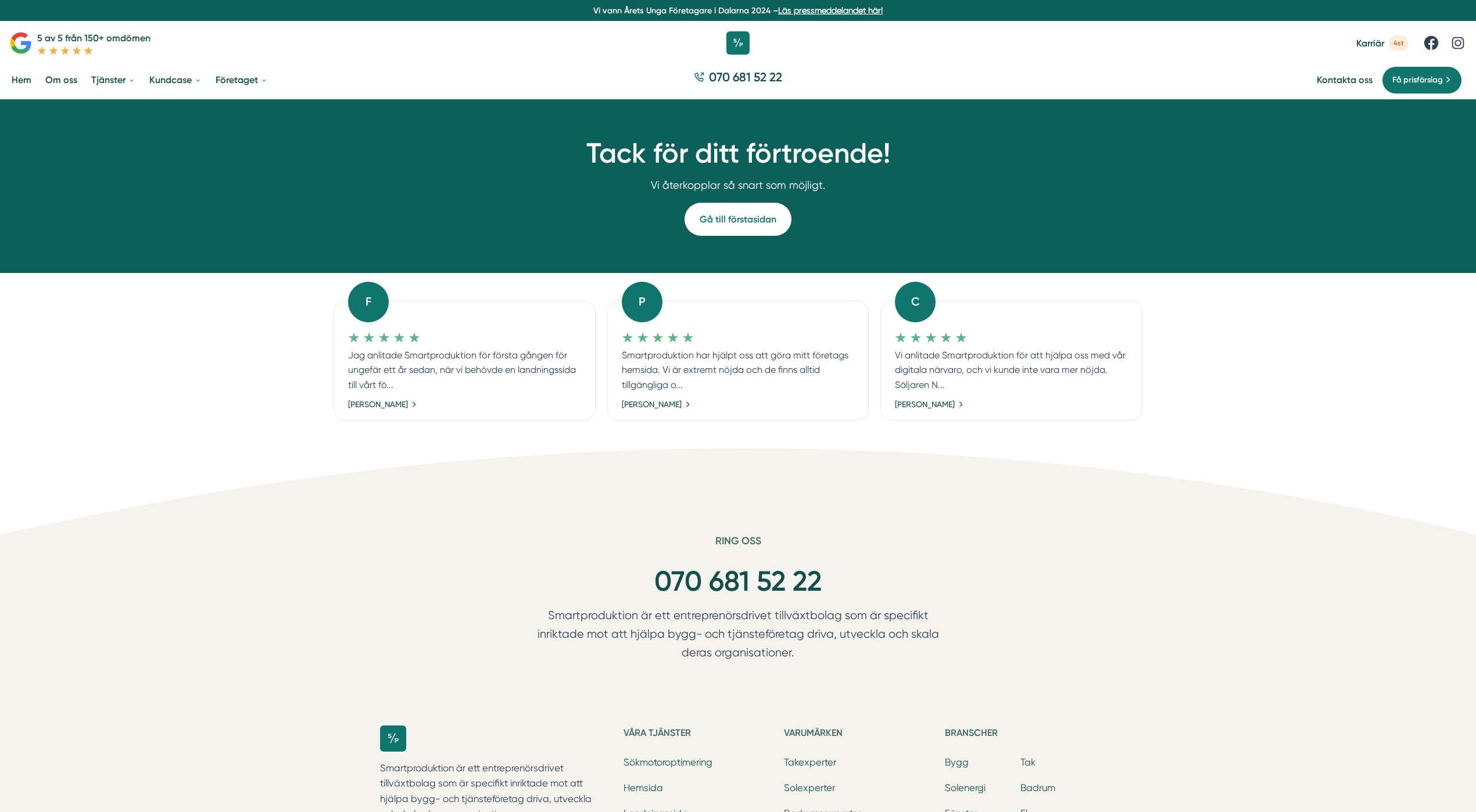
click at [143, 500] on icon at bounding box center [738, 491] width 1476 height 86
click at [436, 351] on p "Jag anlitade Smartproduktion för första gången för ungefär ett år sedan, när vi…" at bounding box center [465, 371] width 233 height 45
copy p "Smartproduktion"
